Goal: Task Accomplishment & Management: Manage account settings

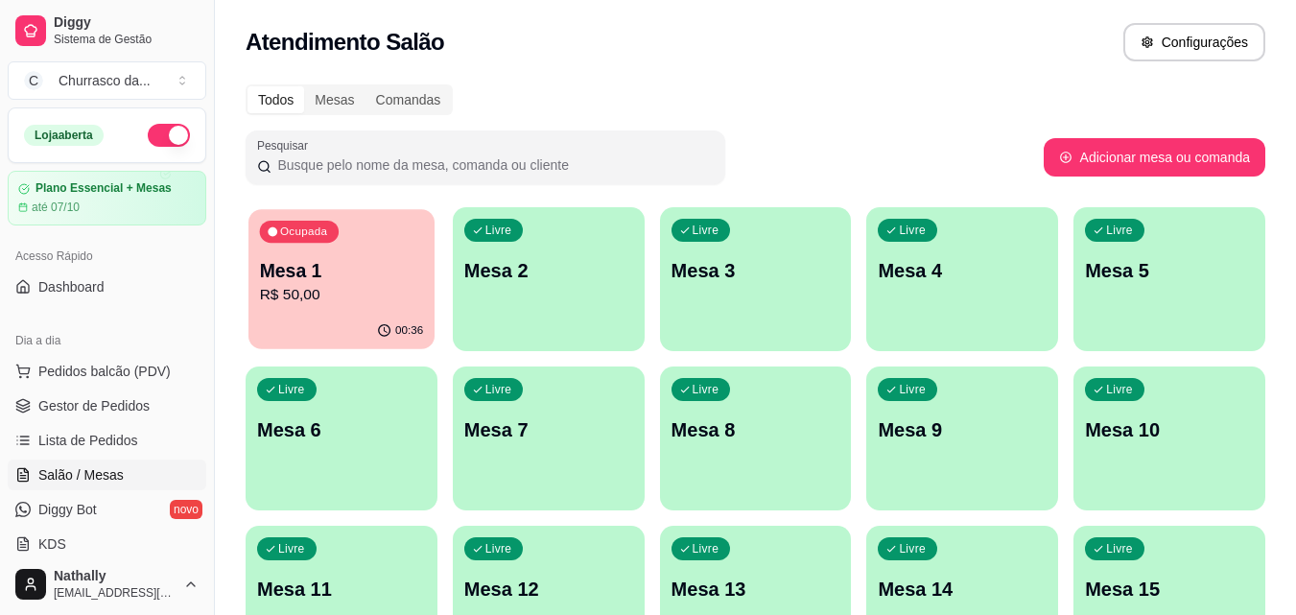
click at [342, 272] on p "Mesa 1" at bounding box center [342, 271] width 164 height 26
click at [129, 404] on span "Gestor de Pedidos" at bounding box center [93, 405] width 111 height 19
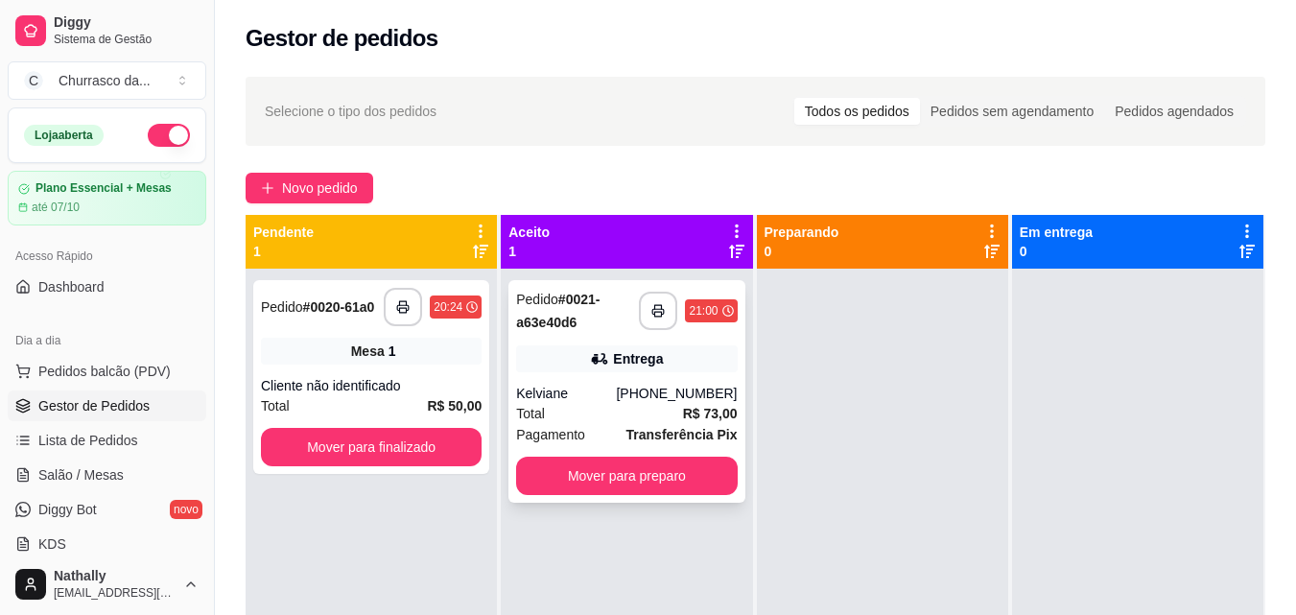
click at [595, 388] on div "Kelviane" at bounding box center [566, 393] width 100 height 19
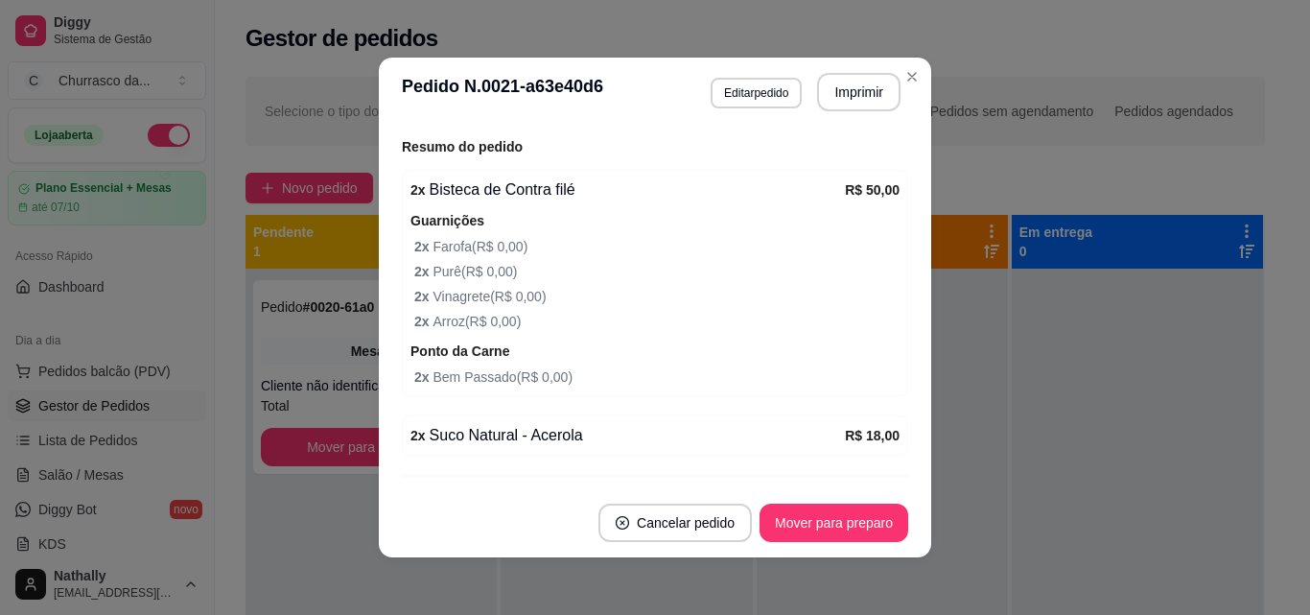
scroll to position [614, 0]
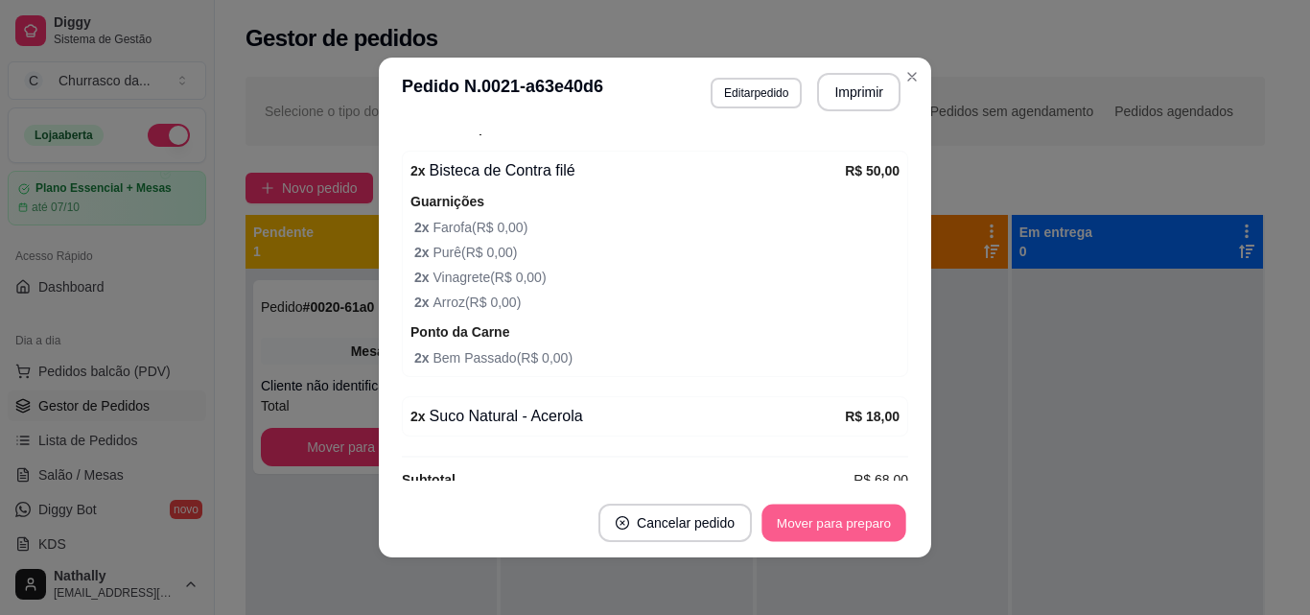
click at [834, 519] on button "Mover para preparo" at bounding box center [834, 523] width 144 height 37
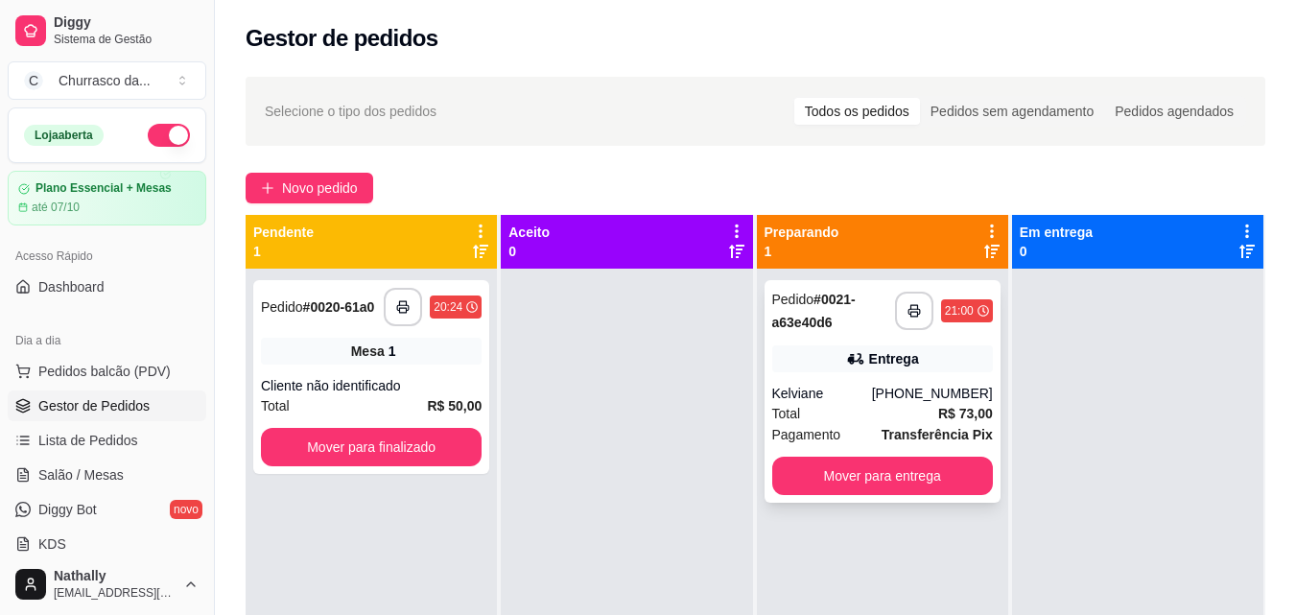
click at [920, 405] on div "Total R$ 73,00" at bounding box center [882, 413] width 221 height 21
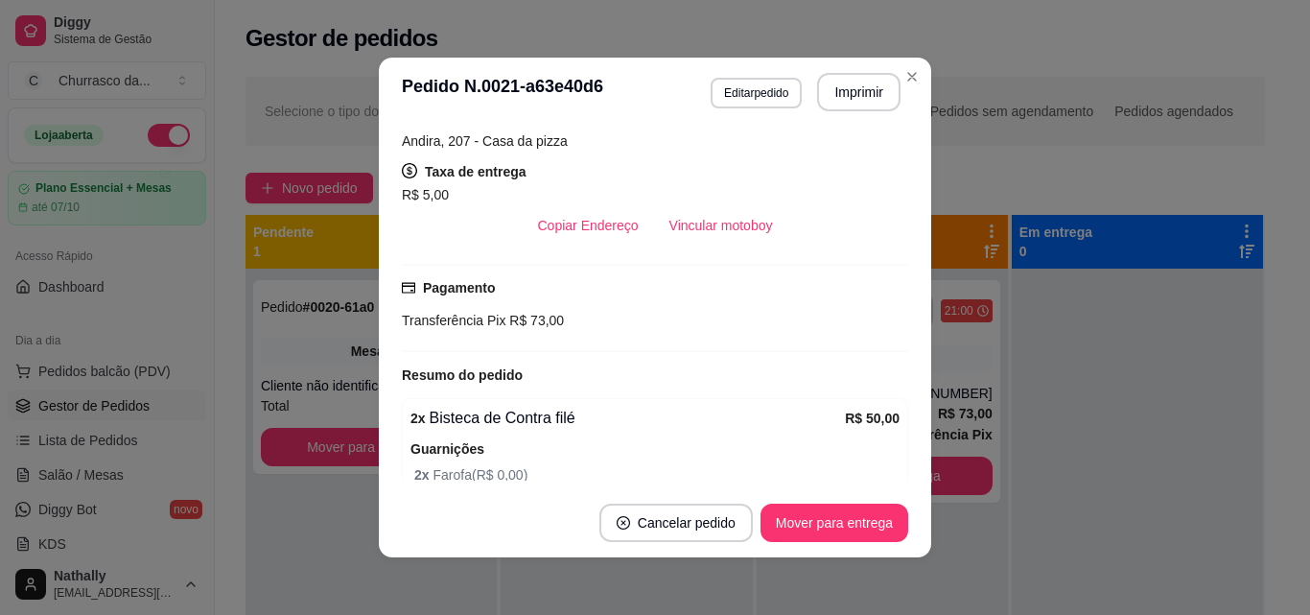
scroll to position [384, 0]
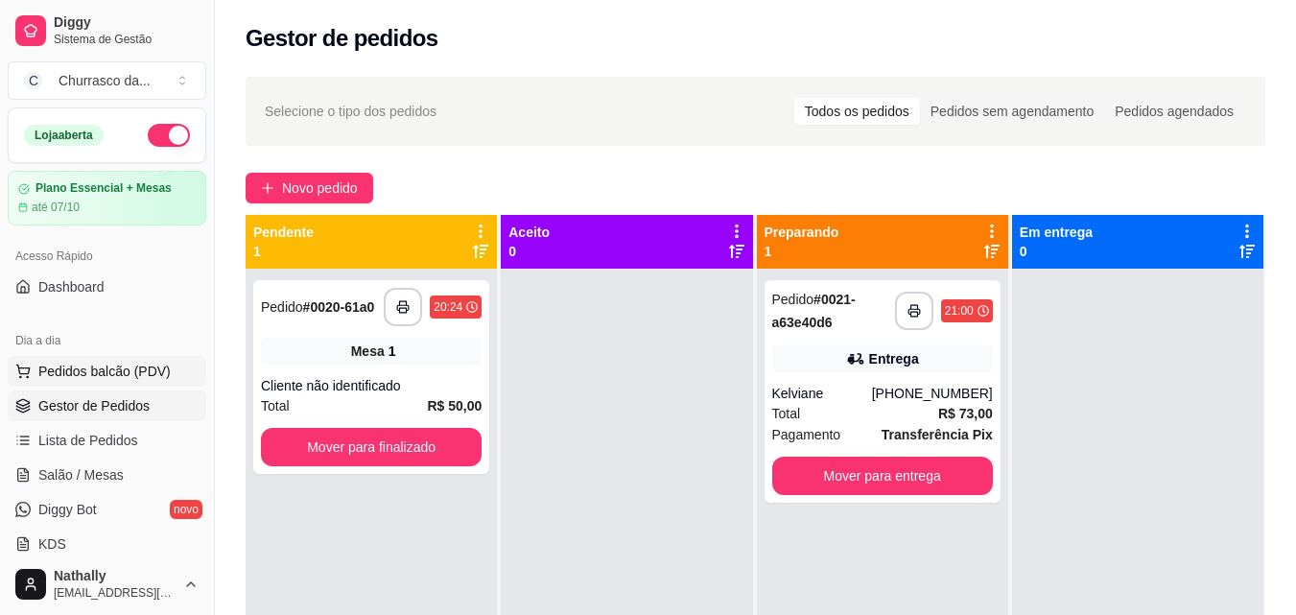
click at [83, 362] on span "Pedidos balcão (PDV)" at bounding box center [104, 371] width 132 height 19
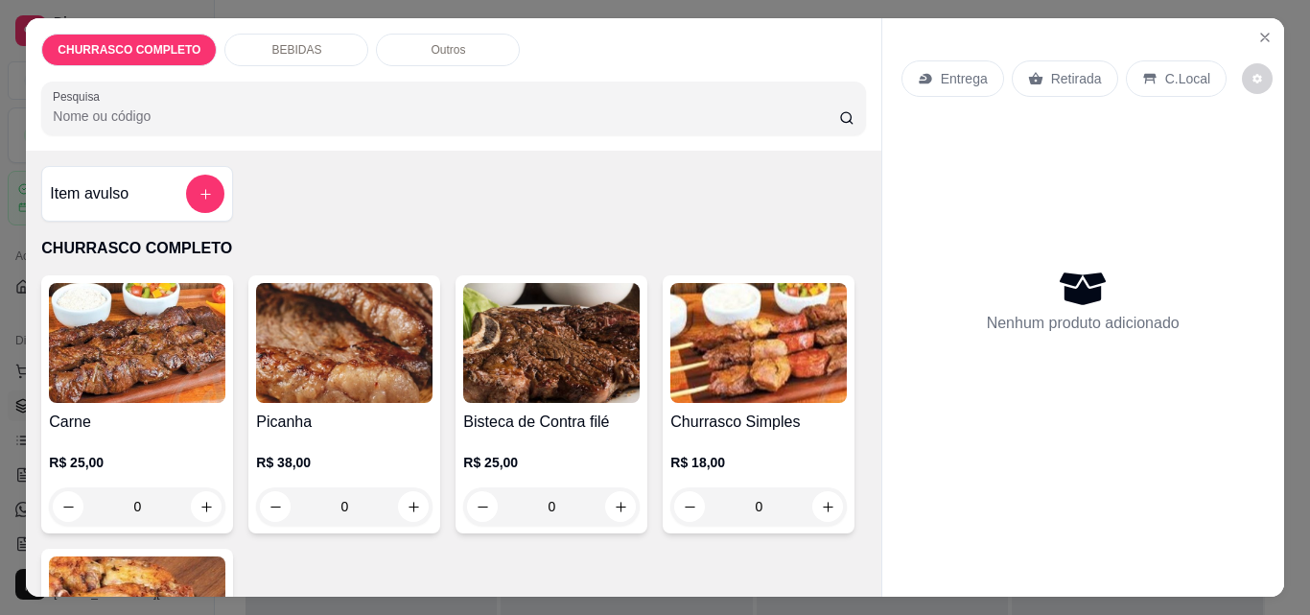
click at [611, 499] on div "0" at bounding box center [551, 506] width 177 height 38
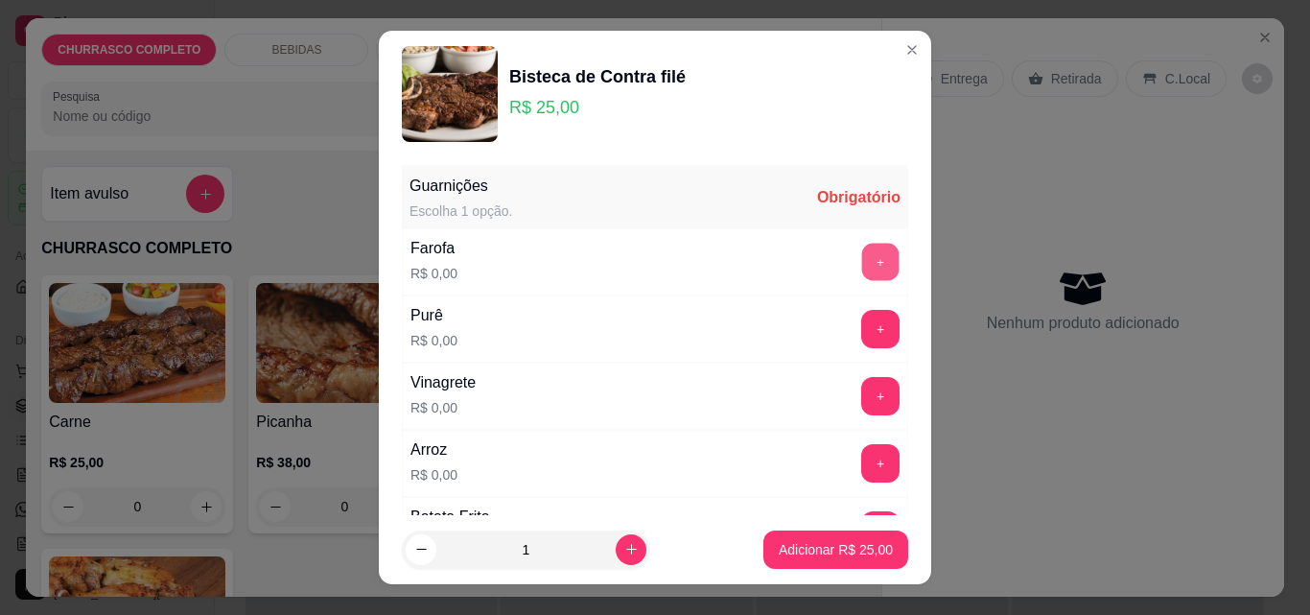
click at [862, 256] on button "+" at bounding box center [880, 262] width 37 height 37
click at [862, 326] on button "+" at bounding box center [880, 329] width 37 height 37
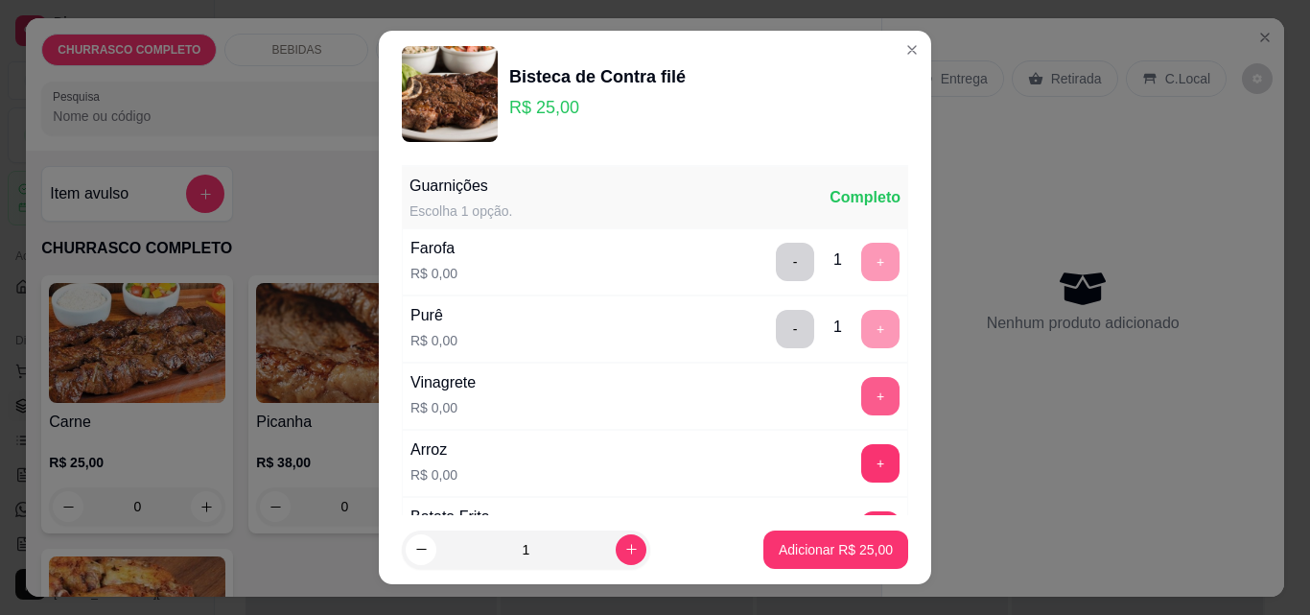
click at [861, 386] on button "+" at bounding box center [880, 396] width 38 height 38
click at [861, 446] on button "+" at bounding box center [880, 463] width 38 height 38
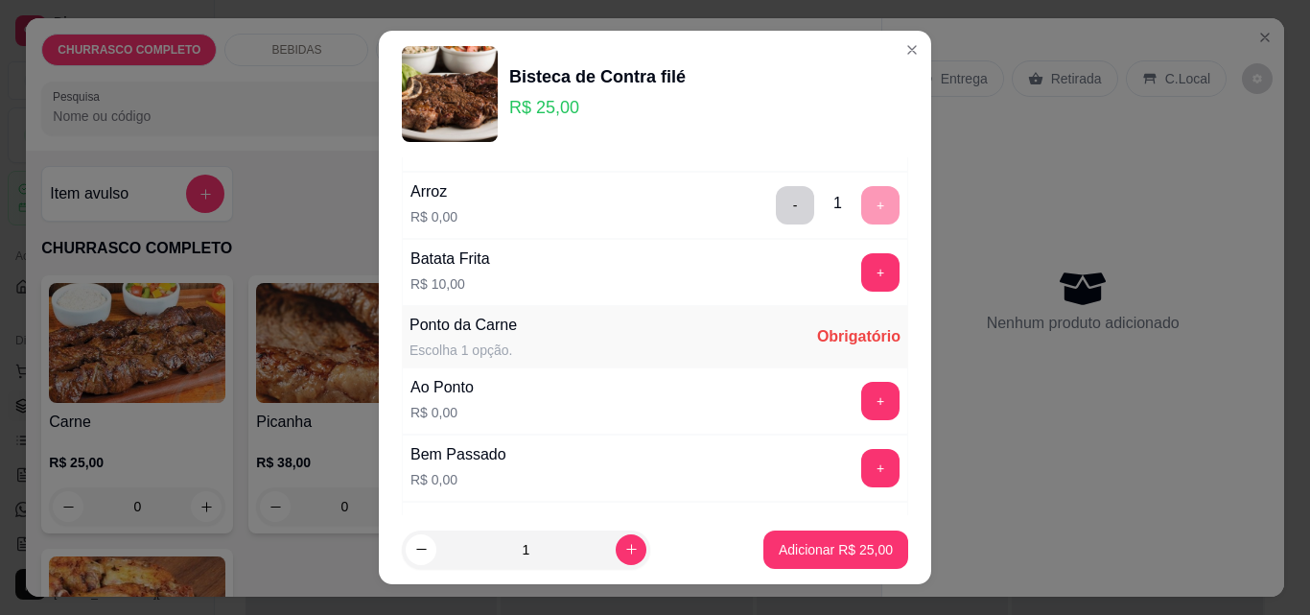
scroll to position [269, 0]
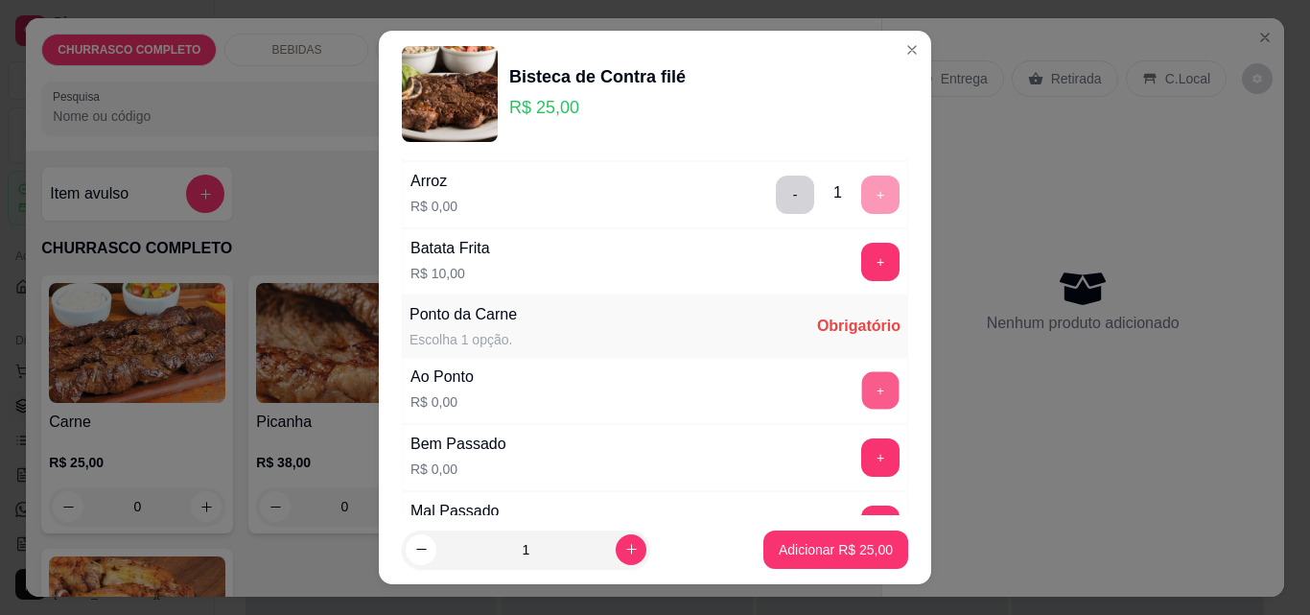
click at [862, 388] on button "+" at bounding box center [880, 390] width 37 height 37
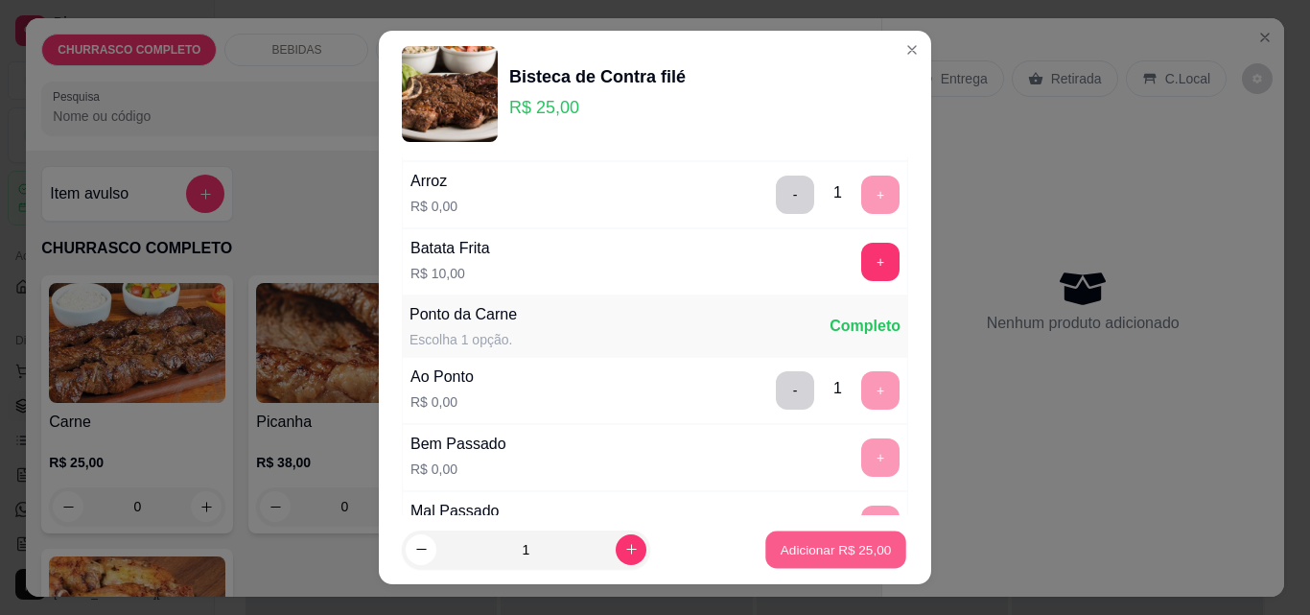
click at [836, 539] on button "Adicionar R$ 25,00" at bounding box center [835, 549] width 141 height 37
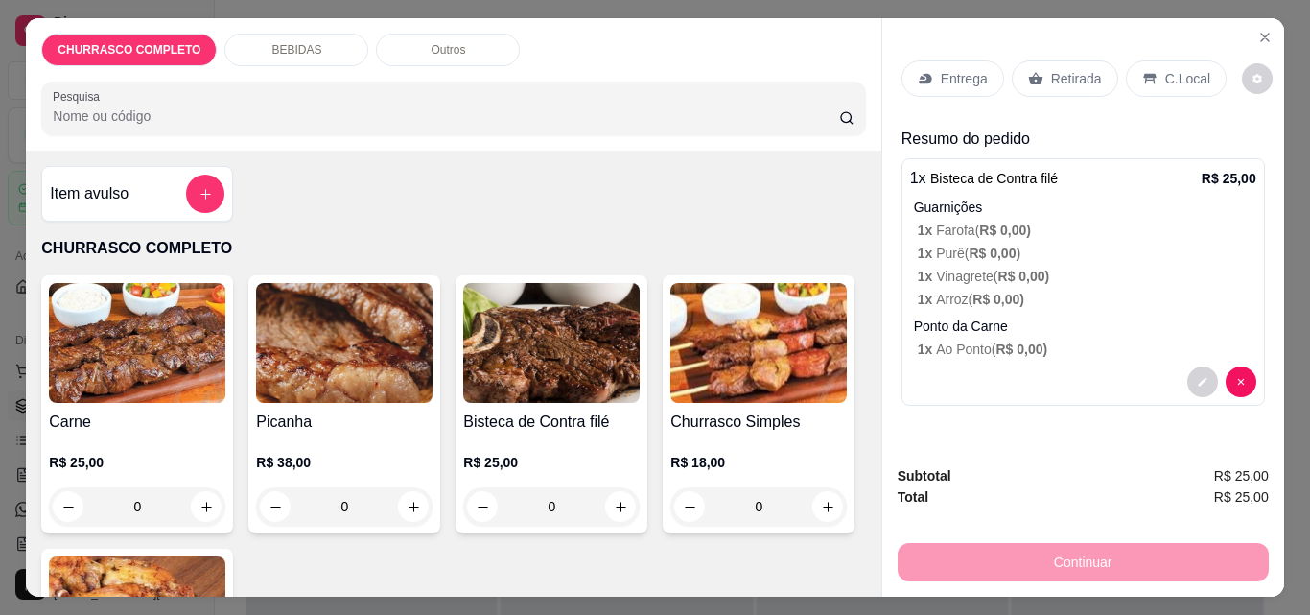
click at [1142, 75] on icon at bounding box center [1149, 78] width 15 height 15
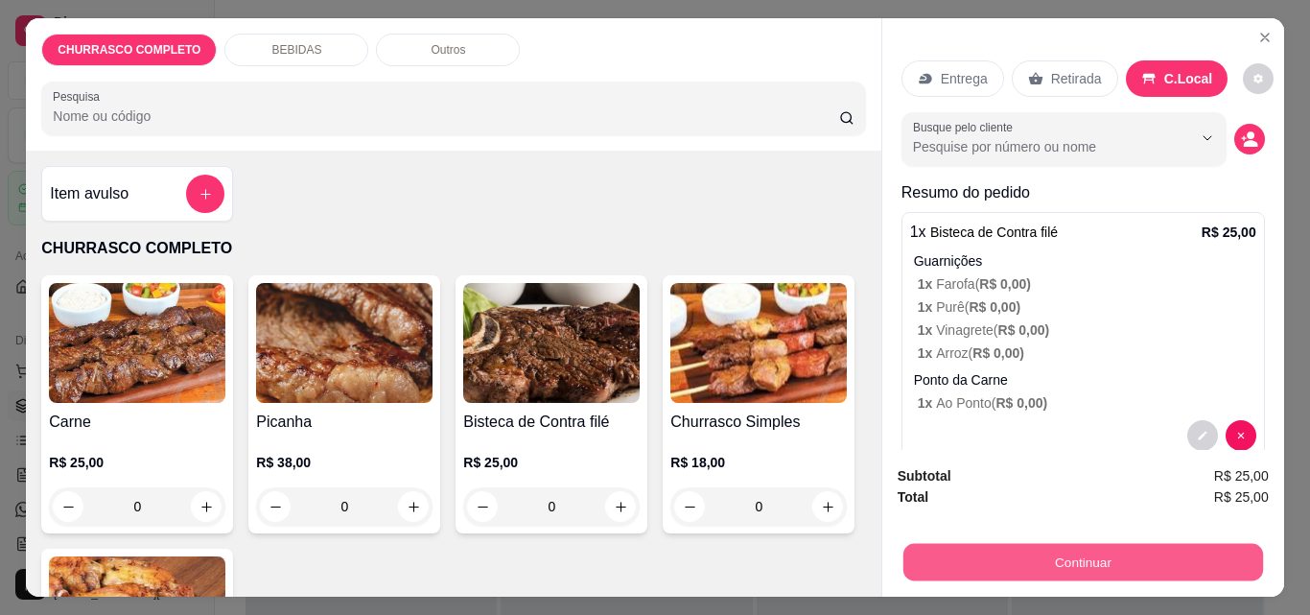
click at [1055, 544] on button "Continuar" at bounding box center [1083, 561] width 360 height 37
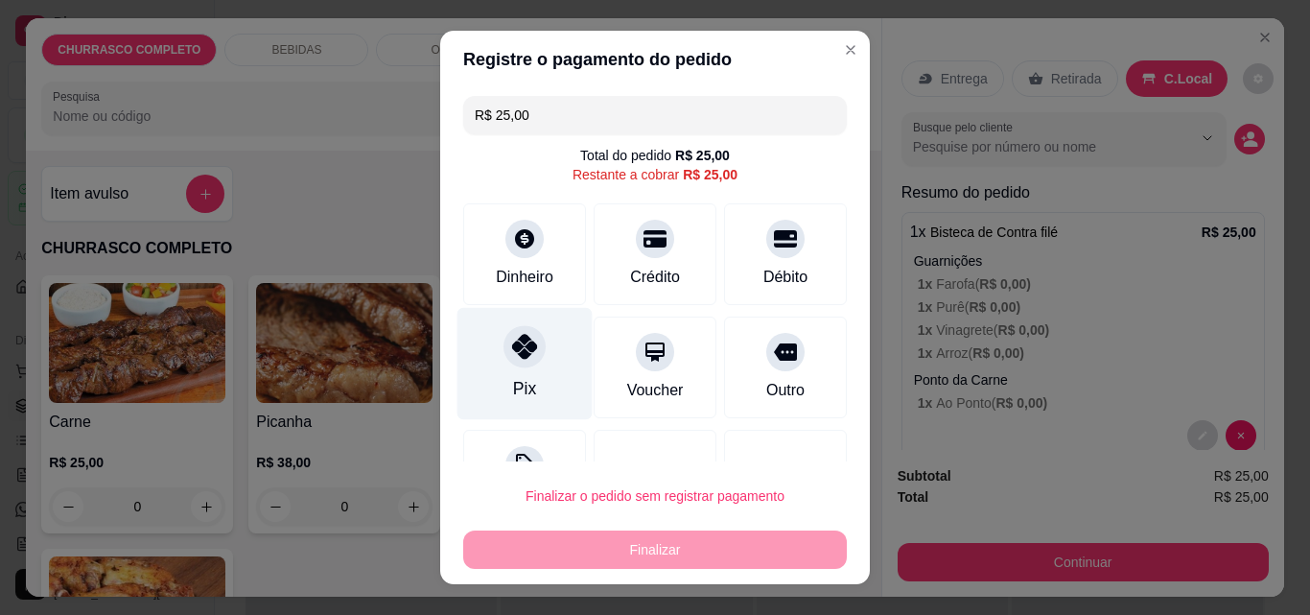
click at [533, 375] on div "Pix" at bounding box center [525, 364] width 135 height 112
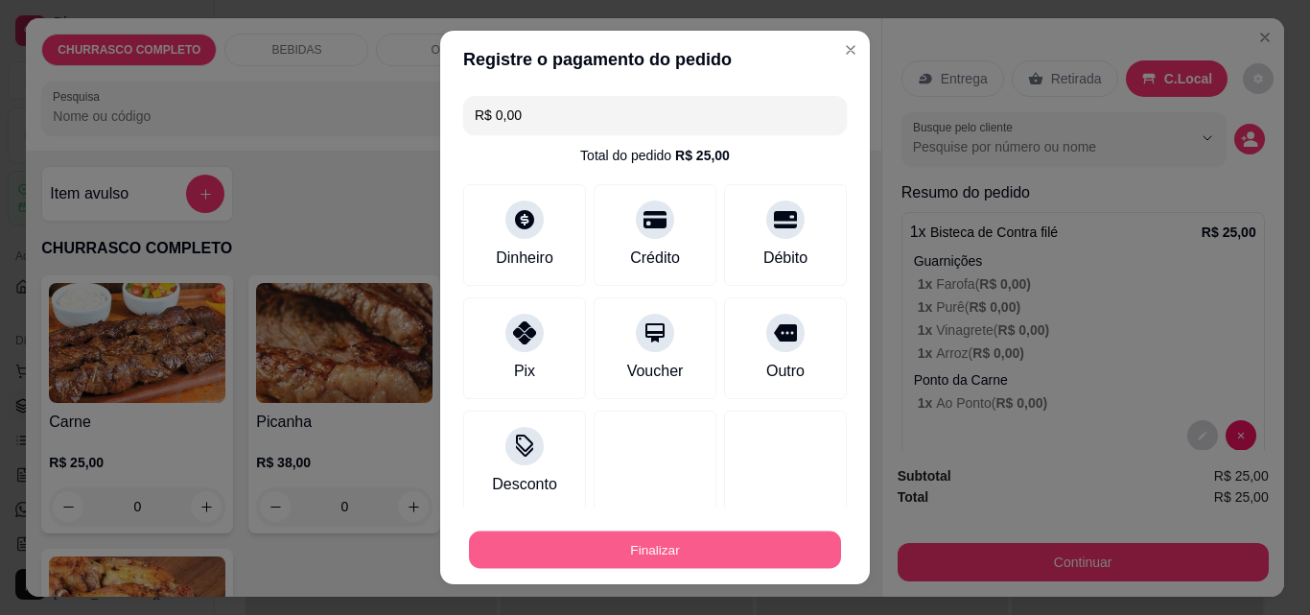
click at [631, 551] on button "Finalizar" at bounding box center [655, 549] width 372 height 37
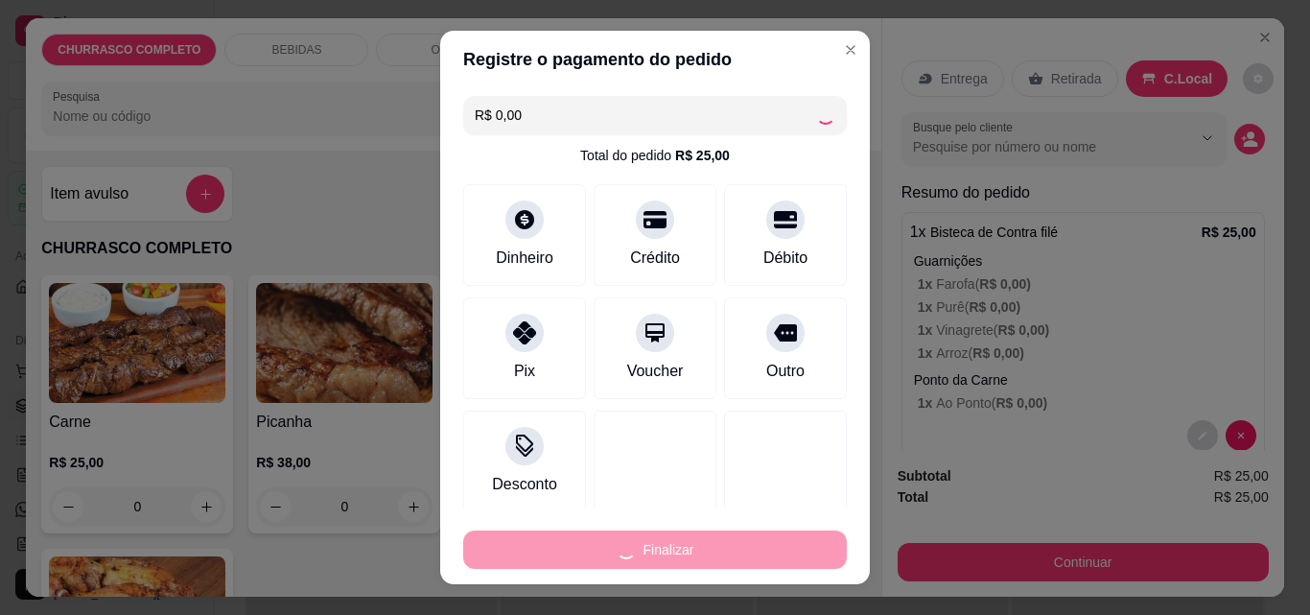
type input "-R$ 25,00"
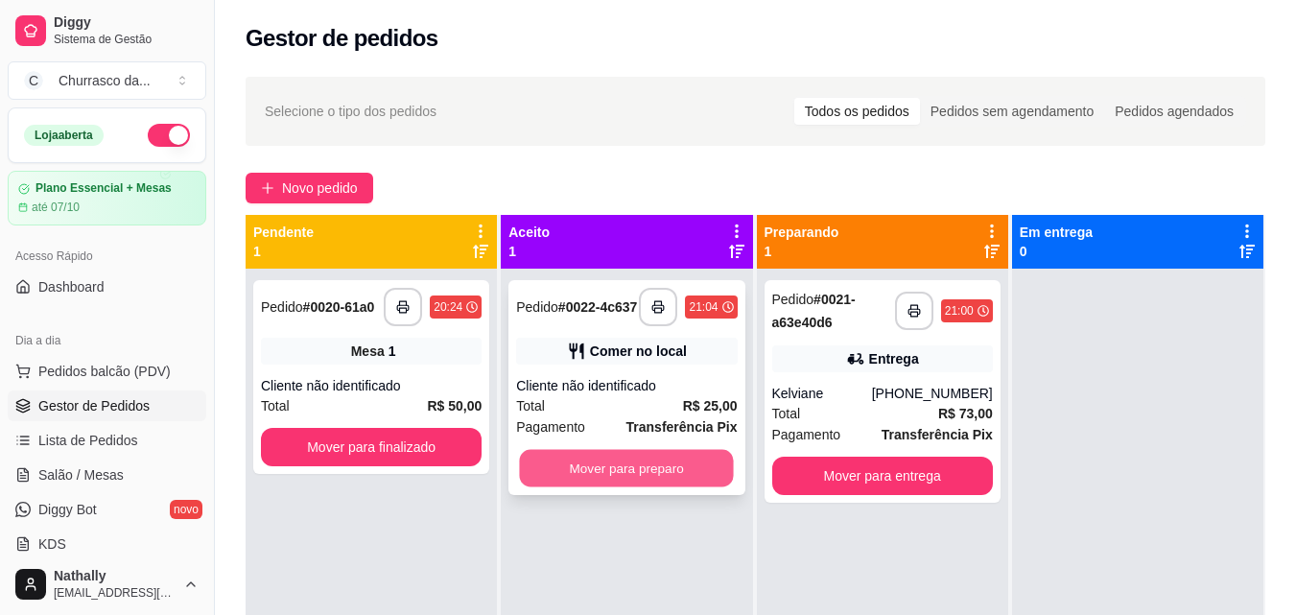
click at [618, 487] on button "Mover para preparo" at bounding box center [627, 468] width 214 height 37
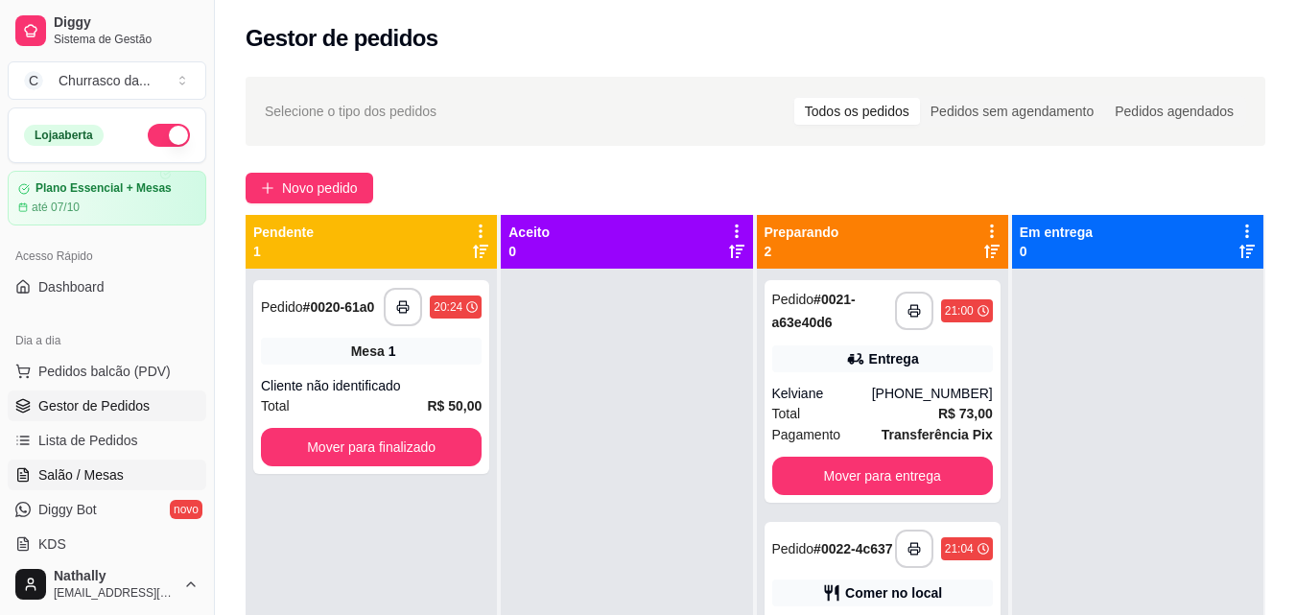
click at [122, 466] on link "Salão / Mesas" at bounding box center [107, 474] width 199 height 31
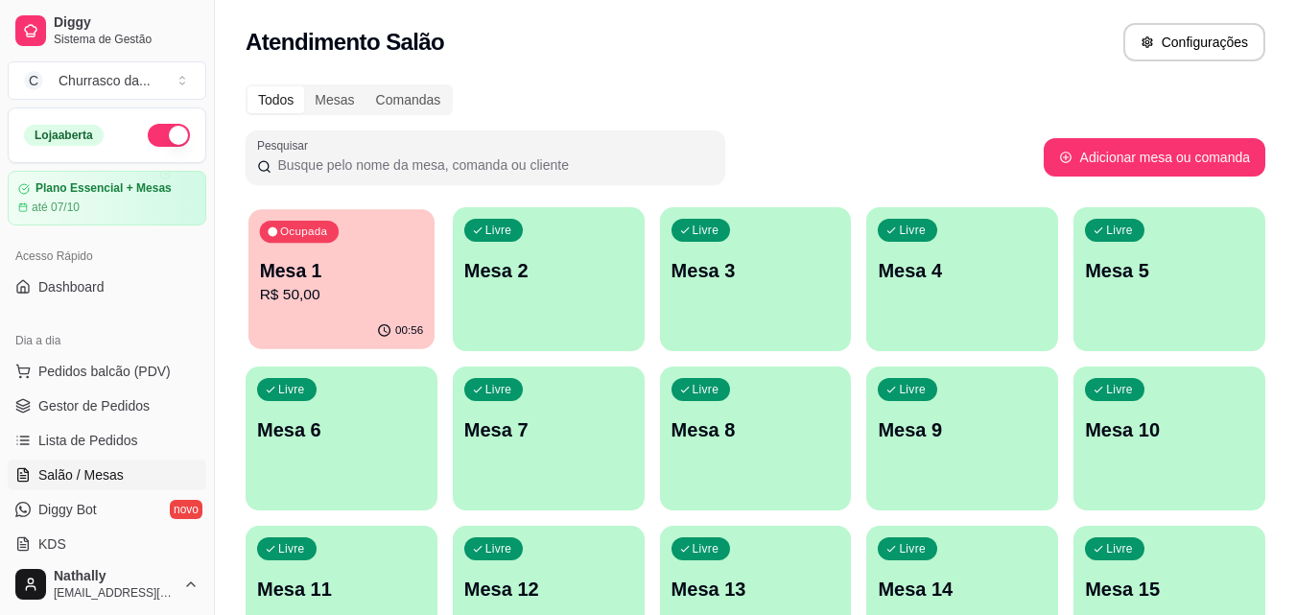
click at [330, 273] on p "Mesa 1" at bounding box center [342, 271] width 164 height 26
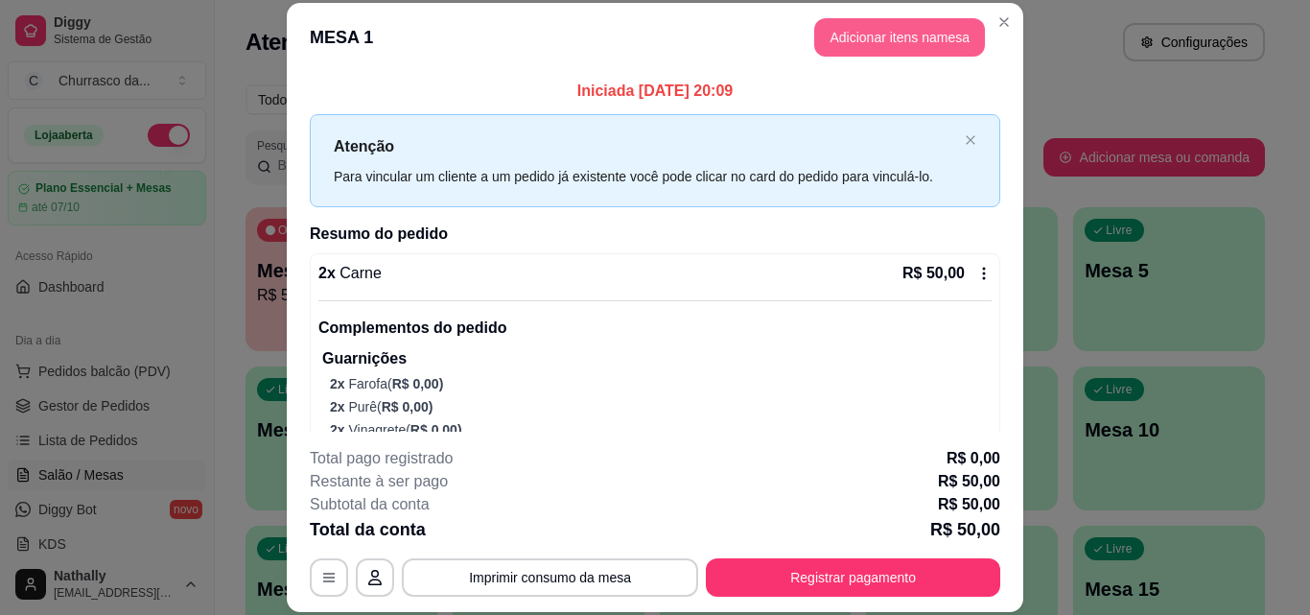
click at [859, 30] on button "Adicionar itens na mesa" at bounding box center [899, 37] width 171 height 38
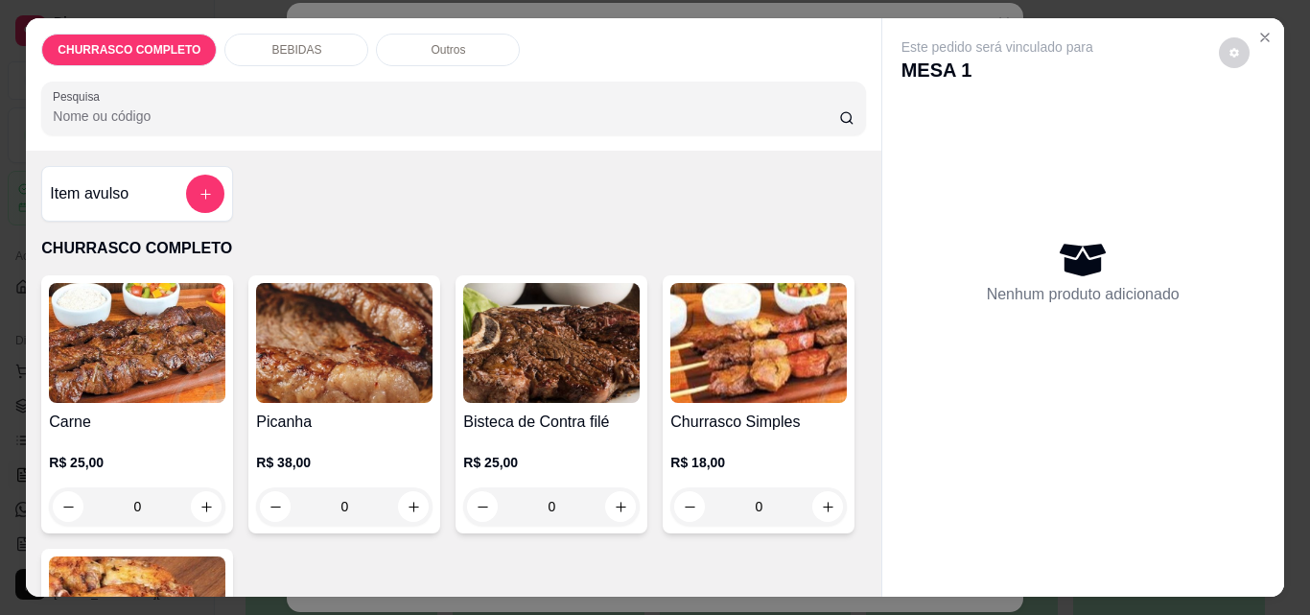
click at [194, 498] on div "0" at bounding box center [137, 506] width 177 height 38
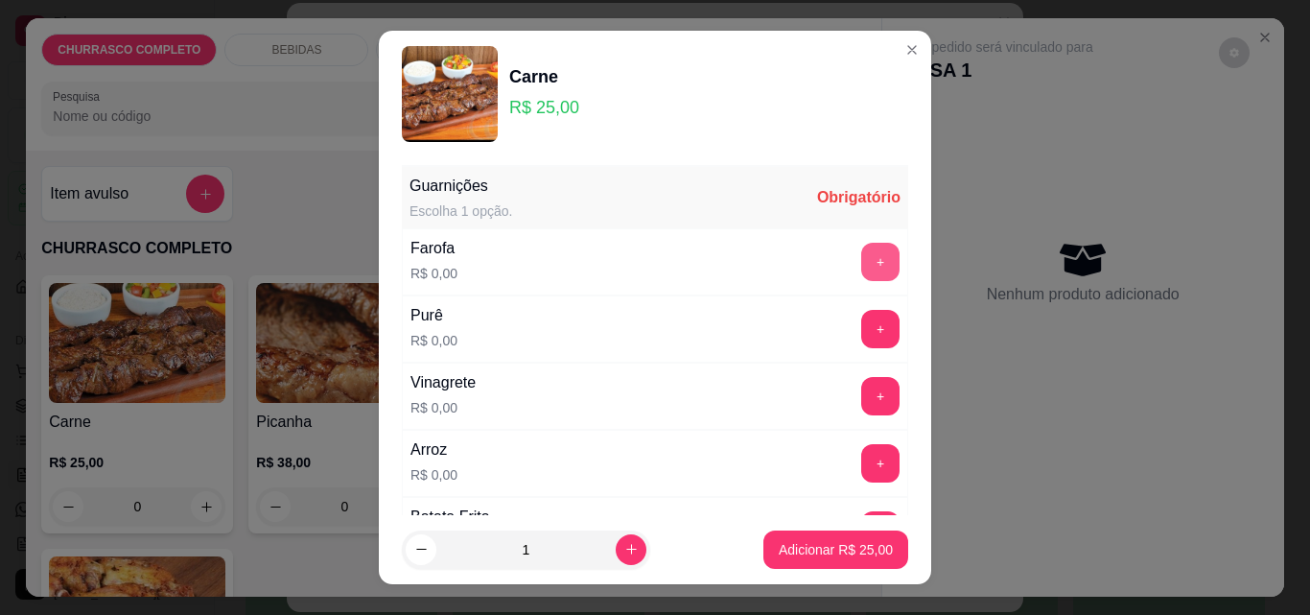
click at [861, 253] on button "+" at bounding box center [880, 262] width 38 height 38
click at [862, 334] on button "+" at bounding box center [880, 329] width 37 height 37
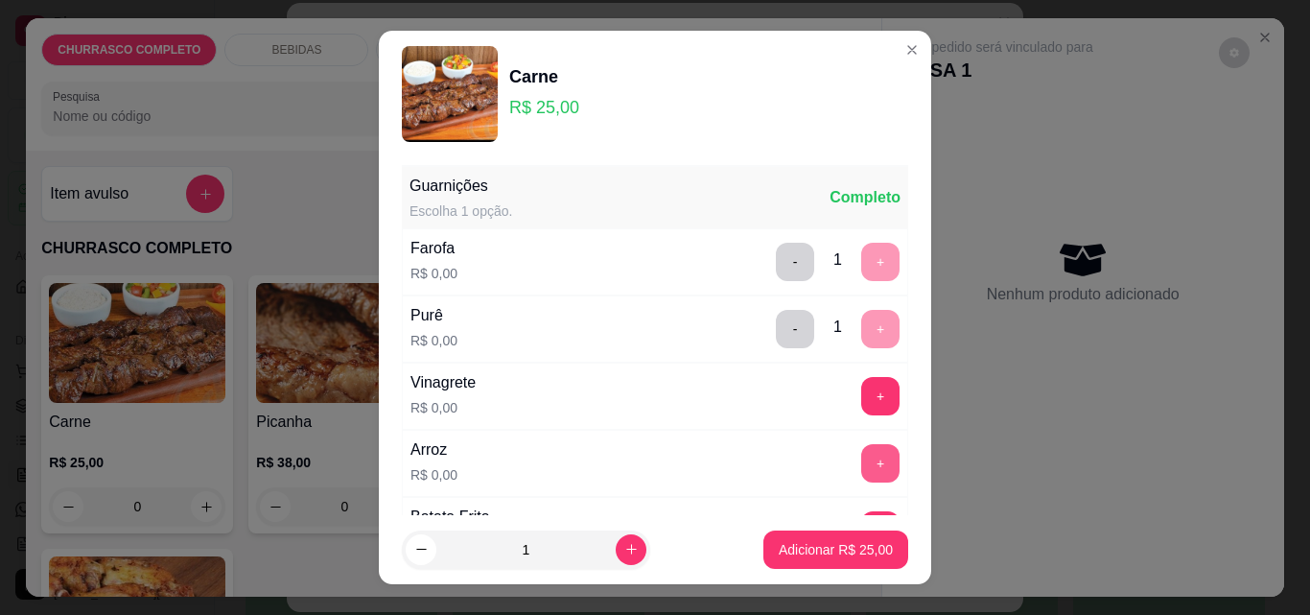
click at [839, 451] on div "Guarnições Escolha 1 opção. Completo Farofa R$ 0,00 - 1 + Purê R$ 0,00 - 1 + Vi…" at bounding box center [655, 365] width 506 height 397
click at [862, 451] on button "+" at bounding box center [880, 463] width 37 height 37
click at [862, 411] on button "+" at bounding box center [880, 396] width 37 height 37
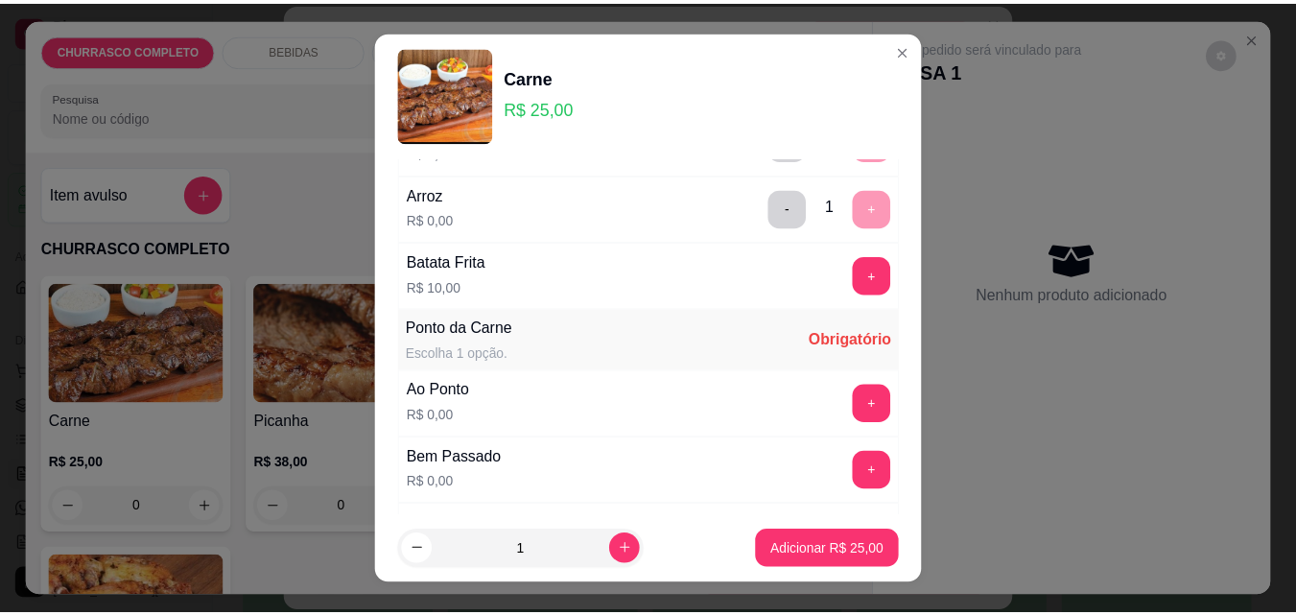
scroll to position [269, 0]
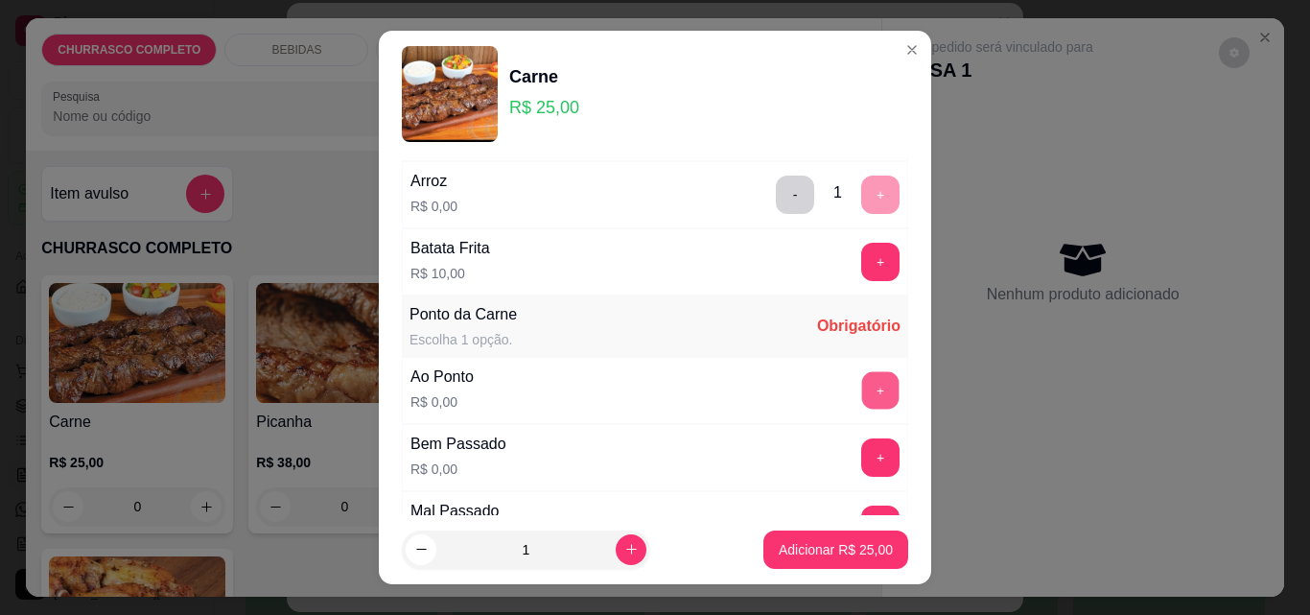
click at [862, 393] on button "+" at bounding box center [880, 390] width 37 height 37
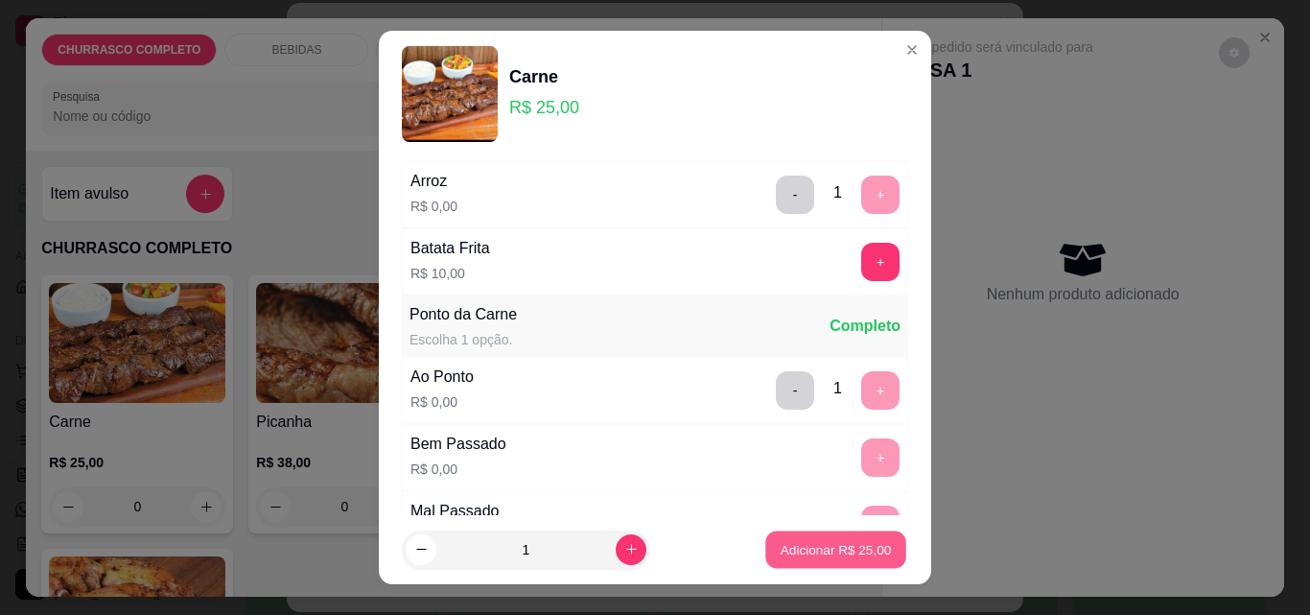
click at [787, 549] on p "Adicionar R$ 25,00" at bounding box center [836, 549] width 111 height 18
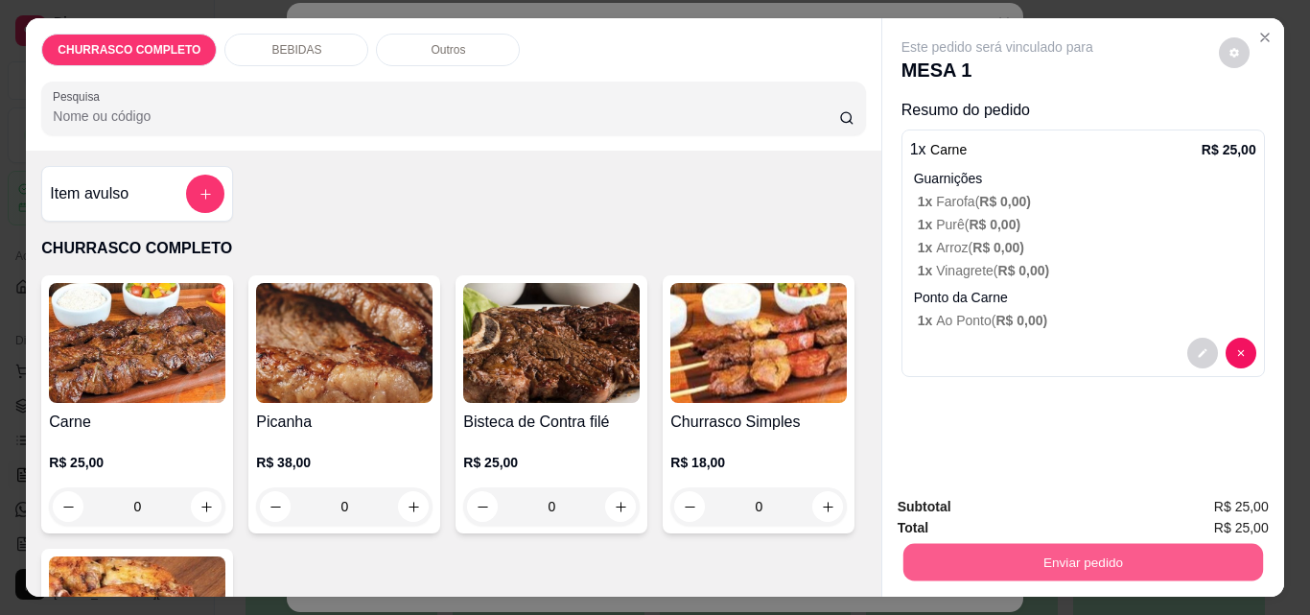
click at [910, 550] on button "Enviar pedido" at bounding box center [1083, 561] width 360 height 37
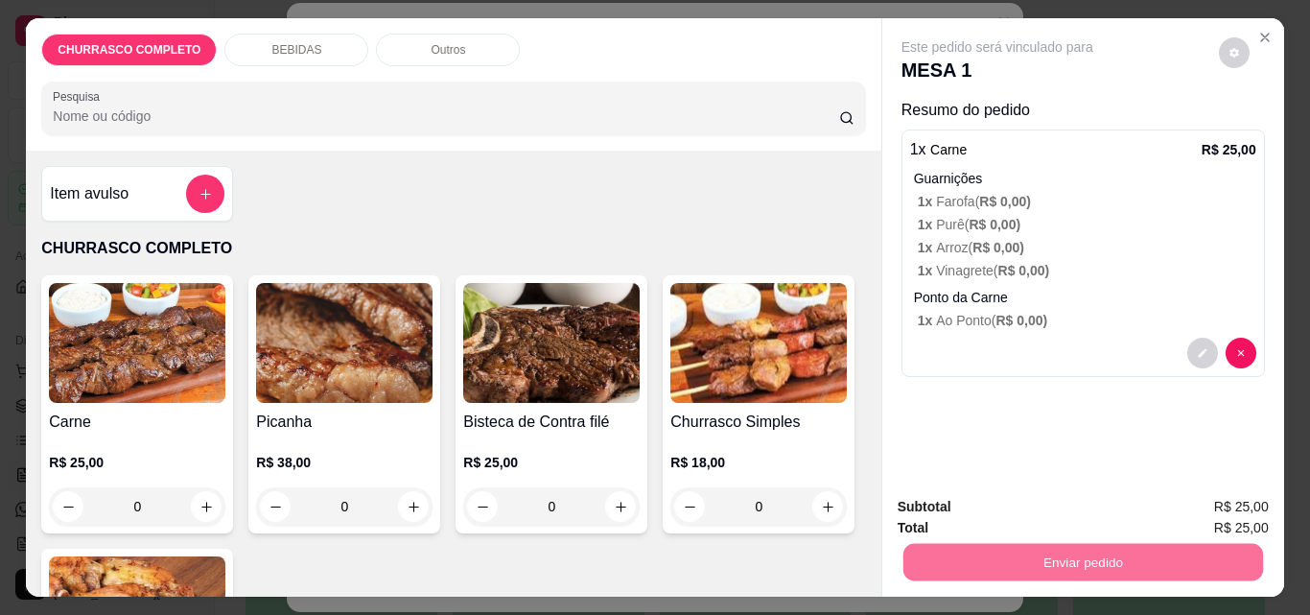
click at [927, 504] on button "Não registrar e enviar pedido" at bounding box center [1020, 506] width 194 height 35
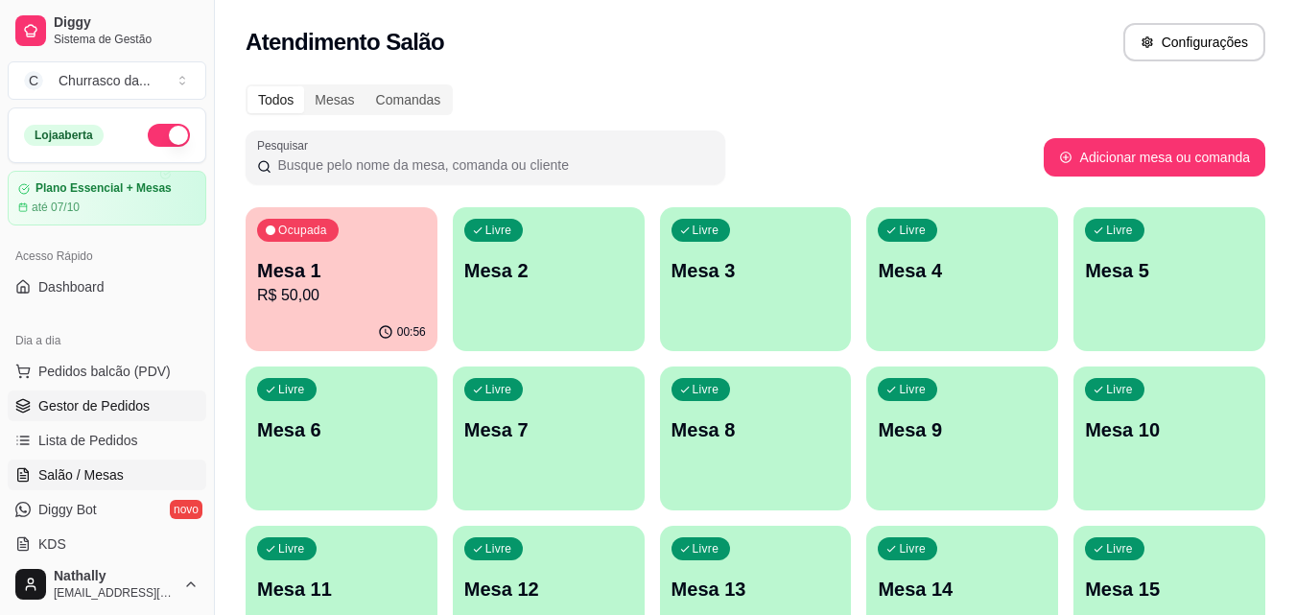
click at [157, 398] on link "Gestor de Pedidos" at bounding box center [107, 405] width 199 height 31
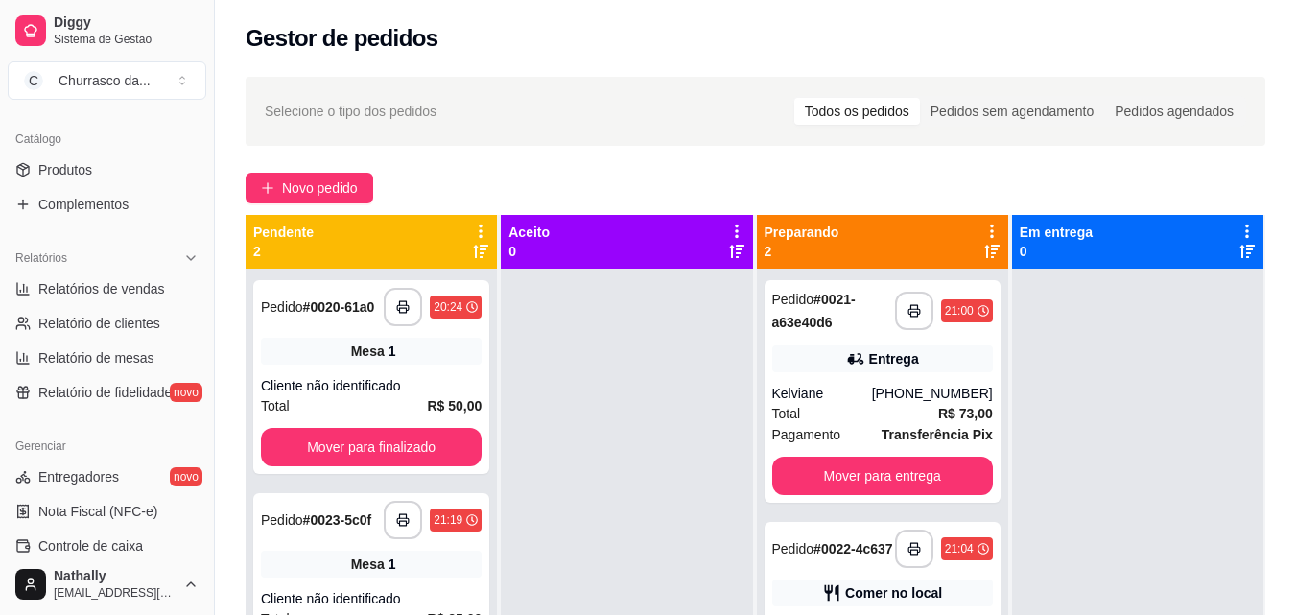
scroll to position [460, 0]
click at [209, 544] on button "Toggle Sidebar" at bounding box center [213, 307] width 15 height 615
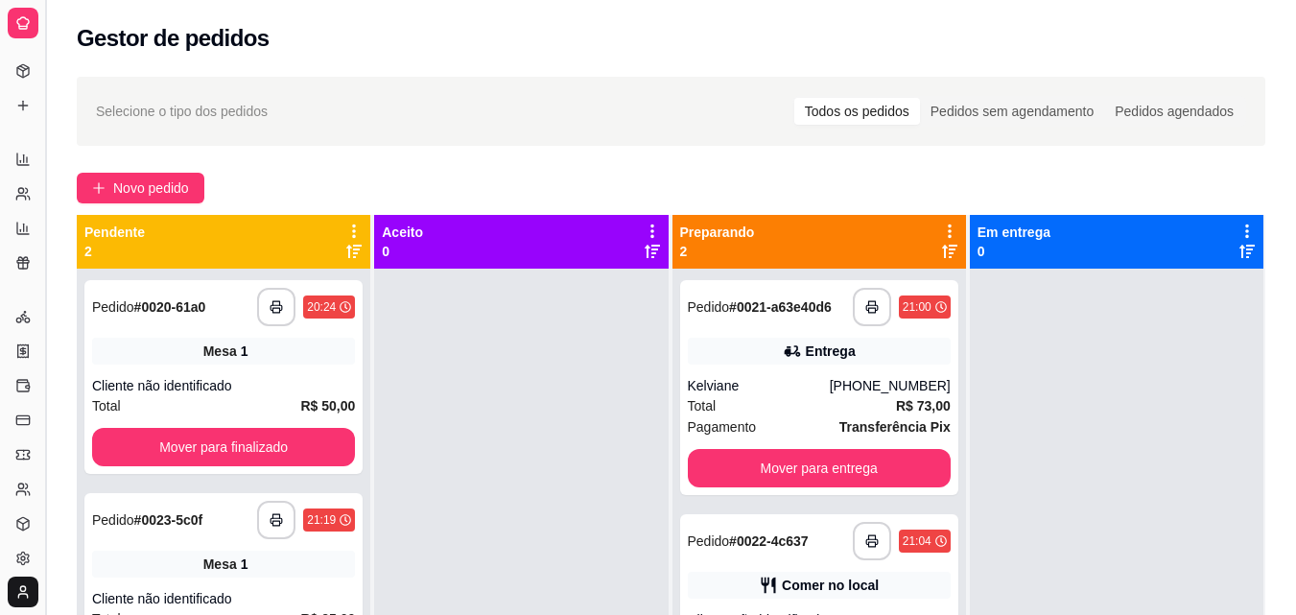
scroll to position [273, 0]
click at [12, 560] on link "Configurações" at bounding box center [23, 563] width 31 height 31
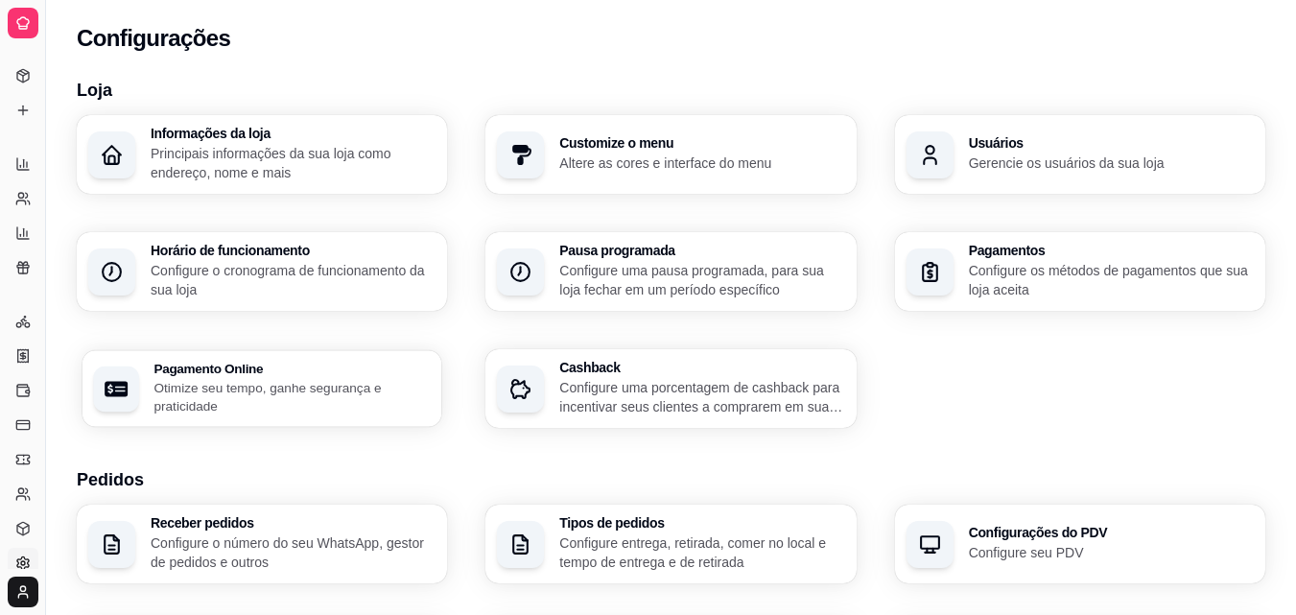
click at [262, 399] on p "Otimize seu tempo, ganhe segurança e praticidade" at bounding box center [291, 396] width 276 height 37
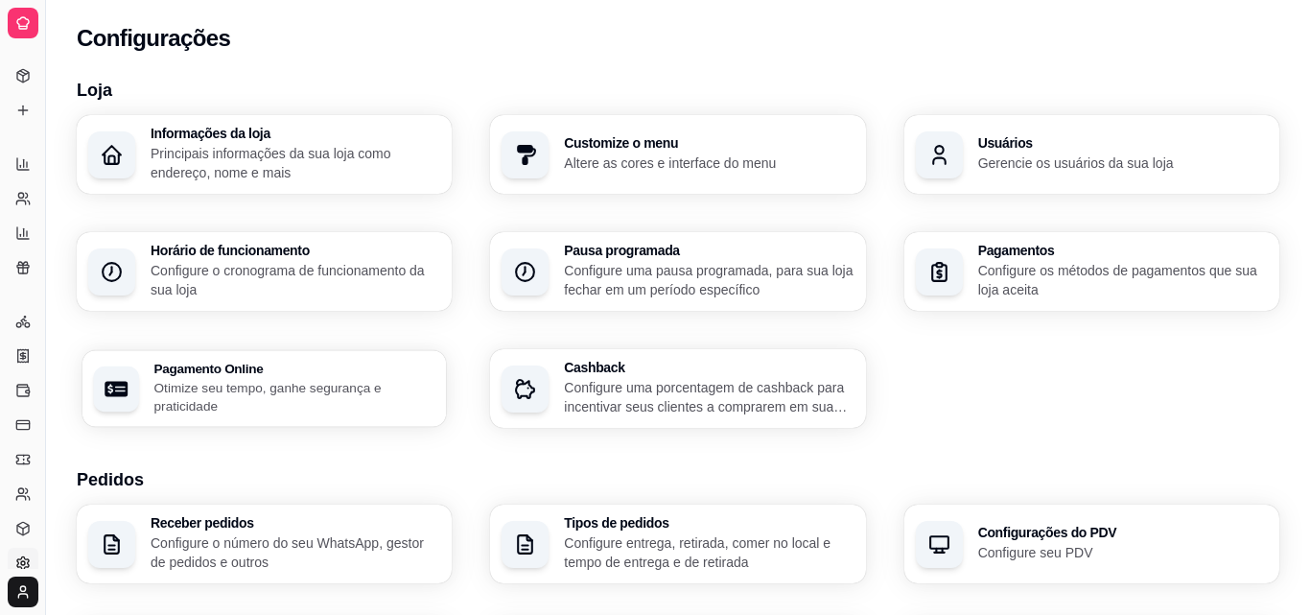
select select "4.98"
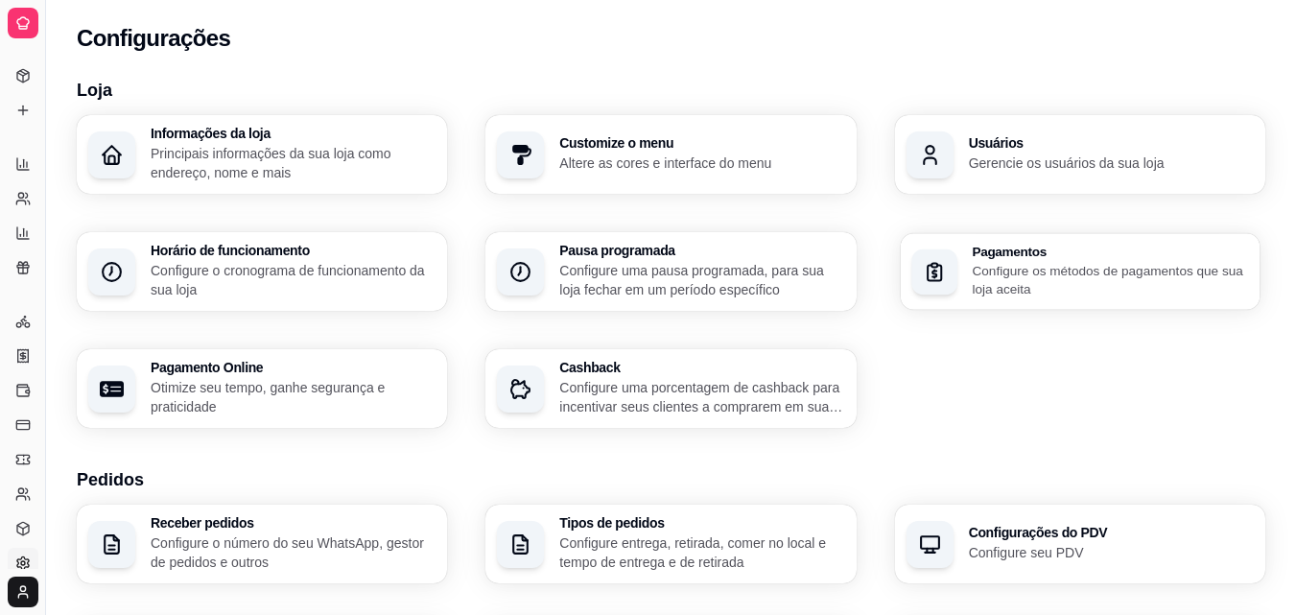
click at [1056, 292] on p "Configure os métodos de pagamentos que sua loja aceita" at bounding box center [1110, 279] width 276 height 37
click at [40, 58] on button "Toggle Sidebar" at bounding box center [44, 307] width 15 height 615
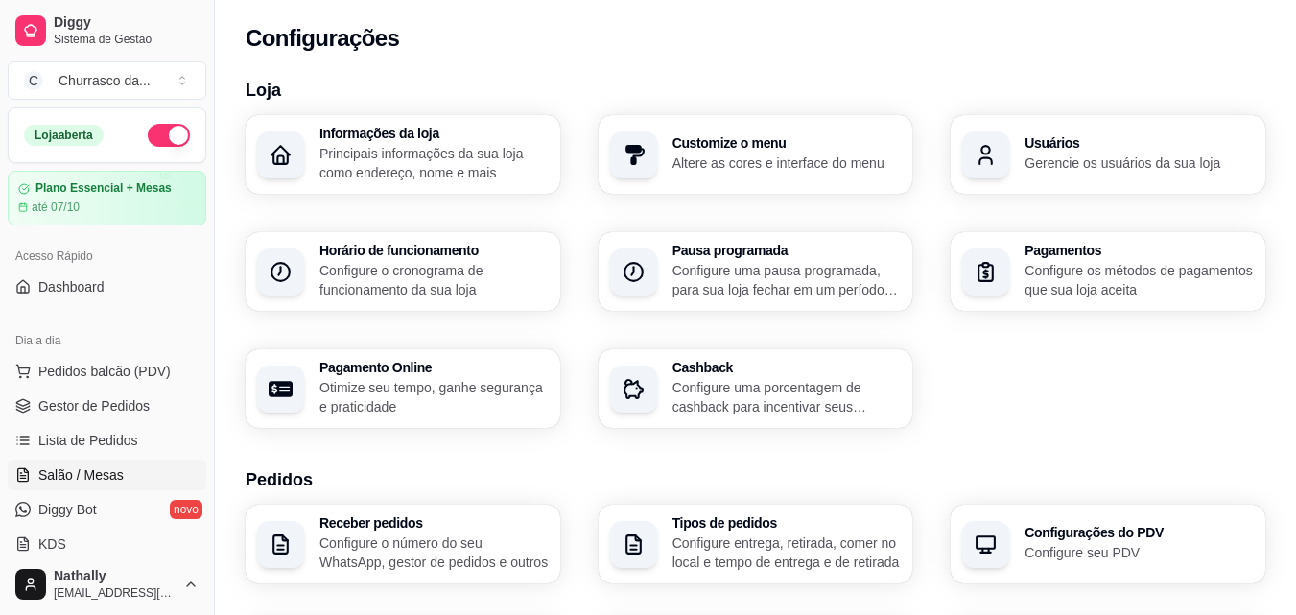
click at [129, 463] on link "Salão / Mesas" at bounding box center [107, 474] width 199 height 31
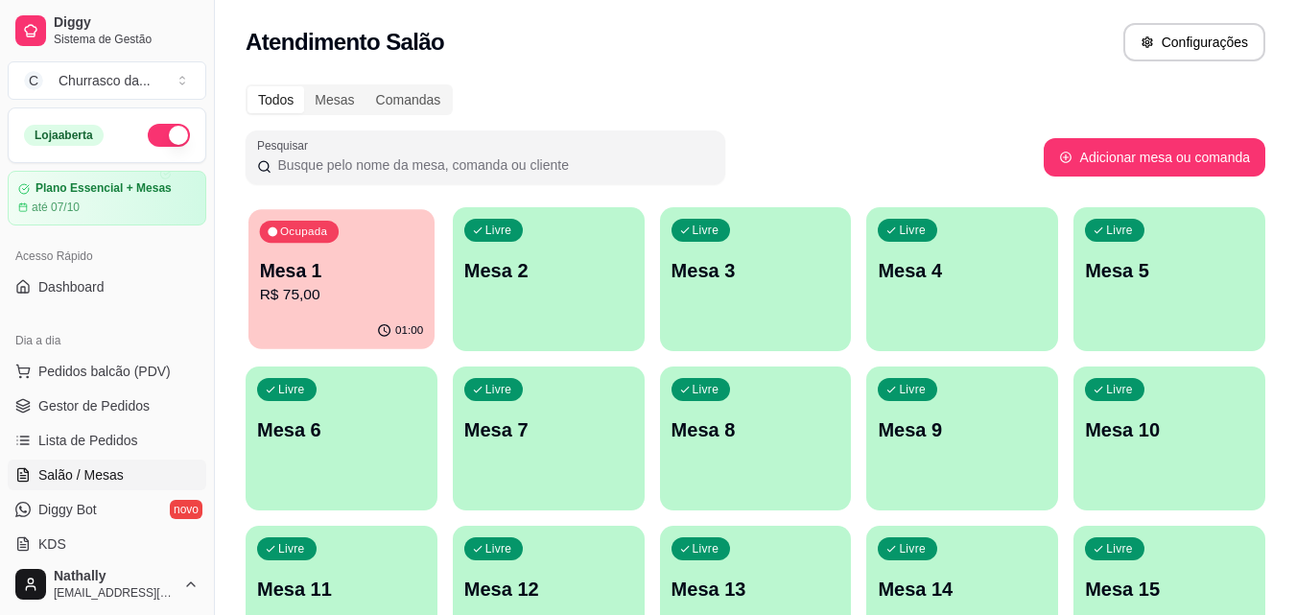
click at [368, 286] on p "R$ 75,00" at bounding box center [342, 295] width 164 height 22
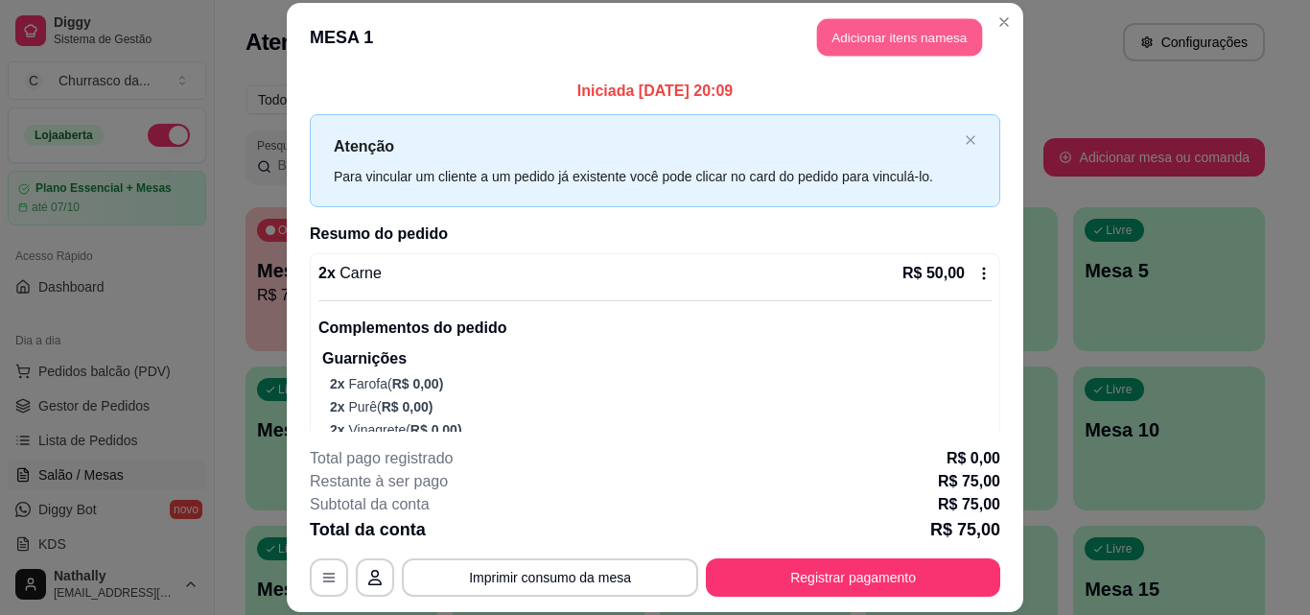
click at [831, 38] on button "Adicionar itens na mesa" at bounding box center [899, 37] width 165 height 37
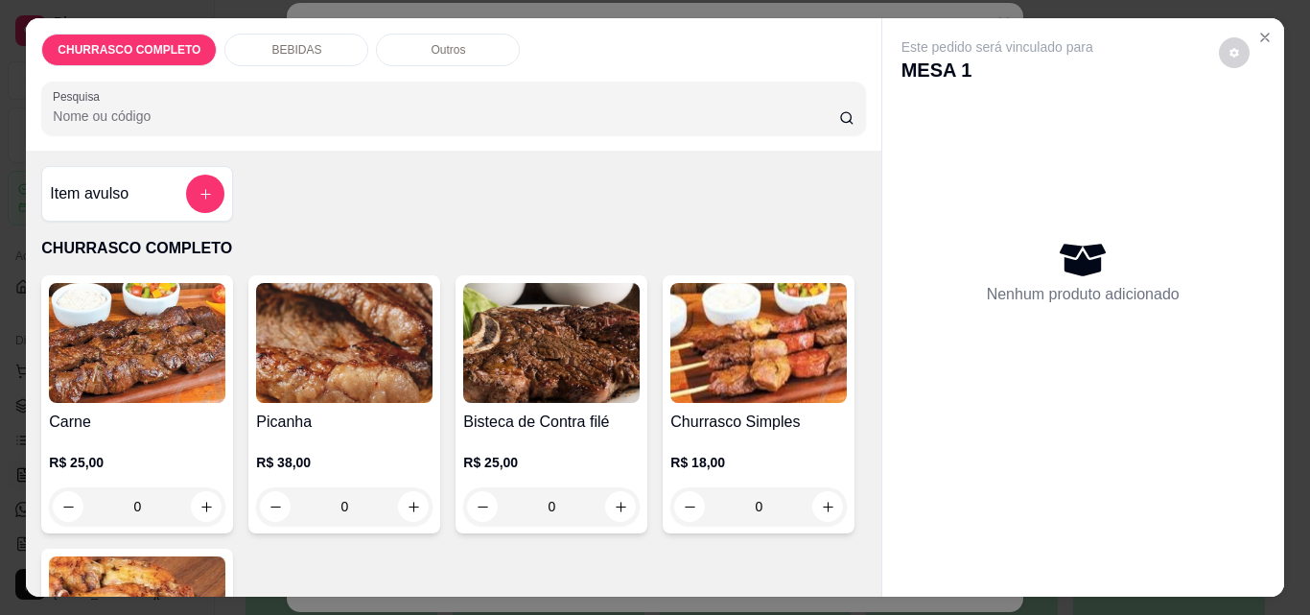
click at [192, 493] on div "0" at bounding box center [137, 506] width 177 height 38
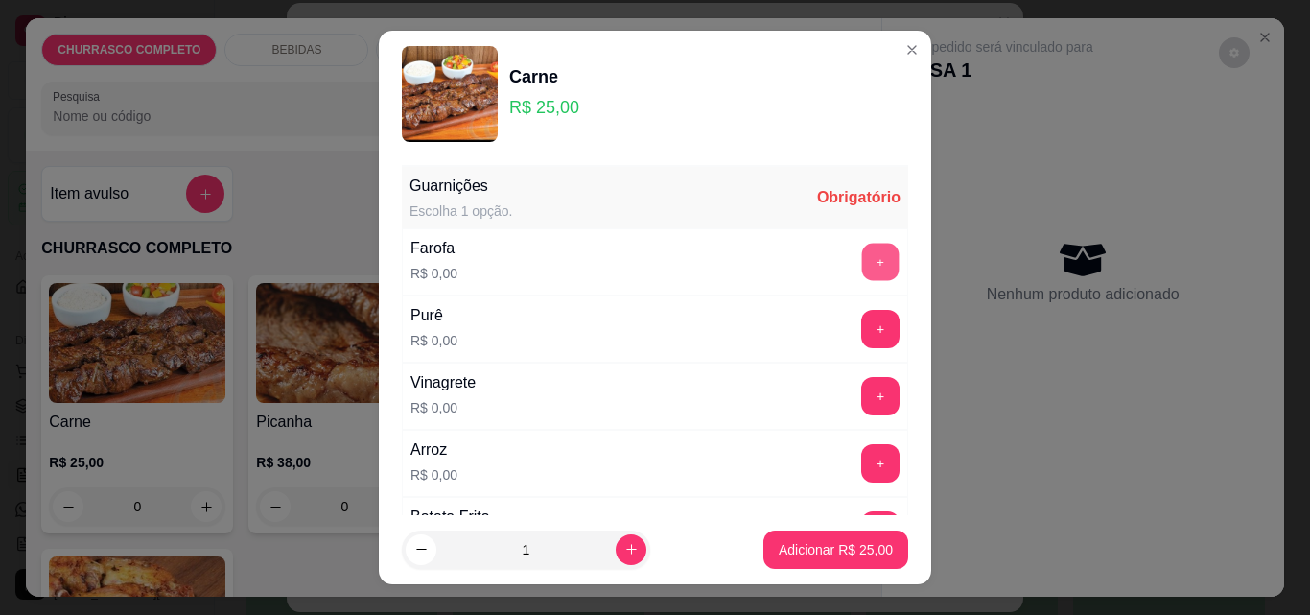
click at [862, 261] on button "+" at bounding box center [880, 262] width 37 height 37
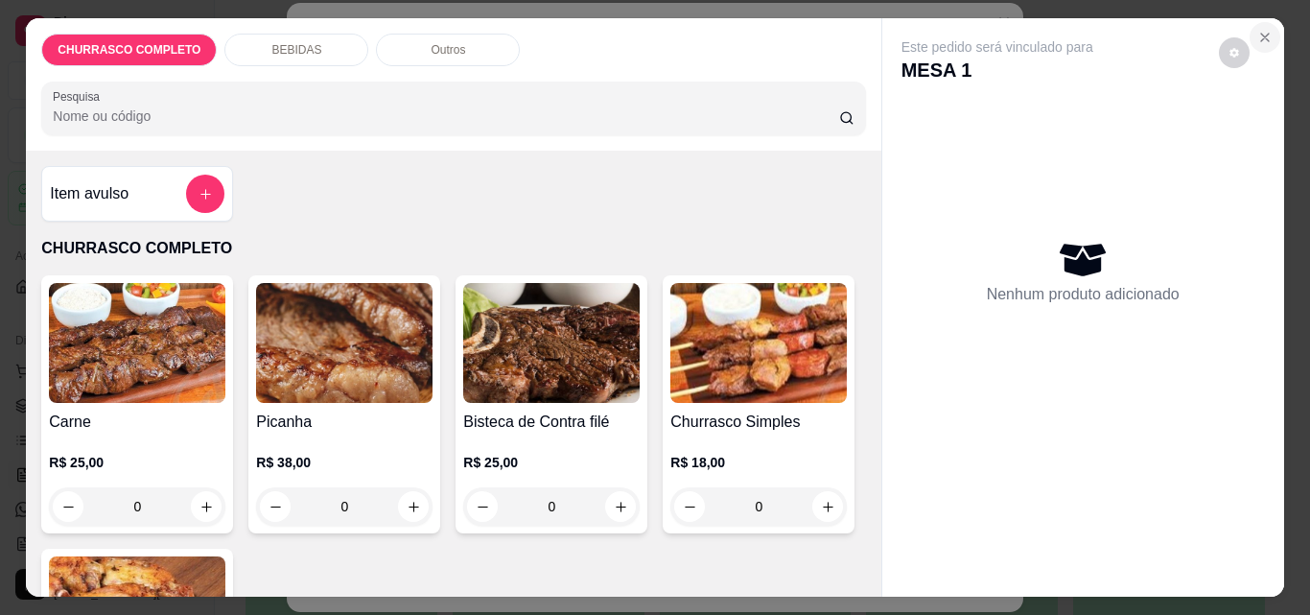
click at [1263, 30] on icon "Close" at bounding box center [1265, 37] width 15 height 15
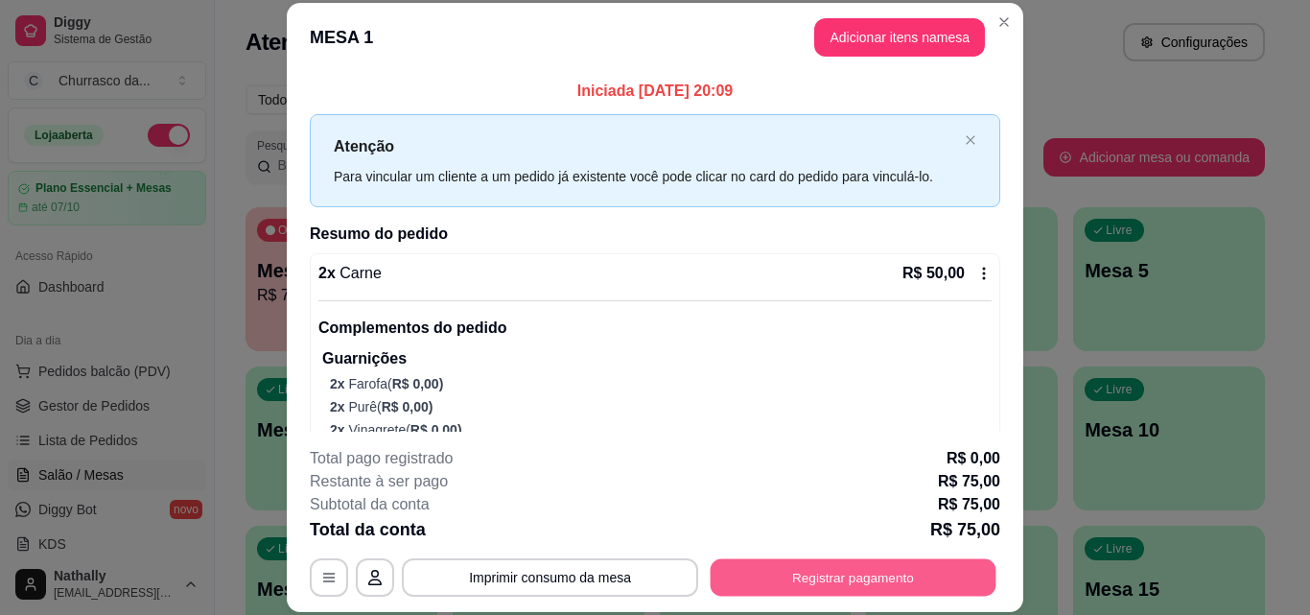
click at [910, 585] on button "Registrar pagamento" at bounding box center [854, 576] width 286 height 37
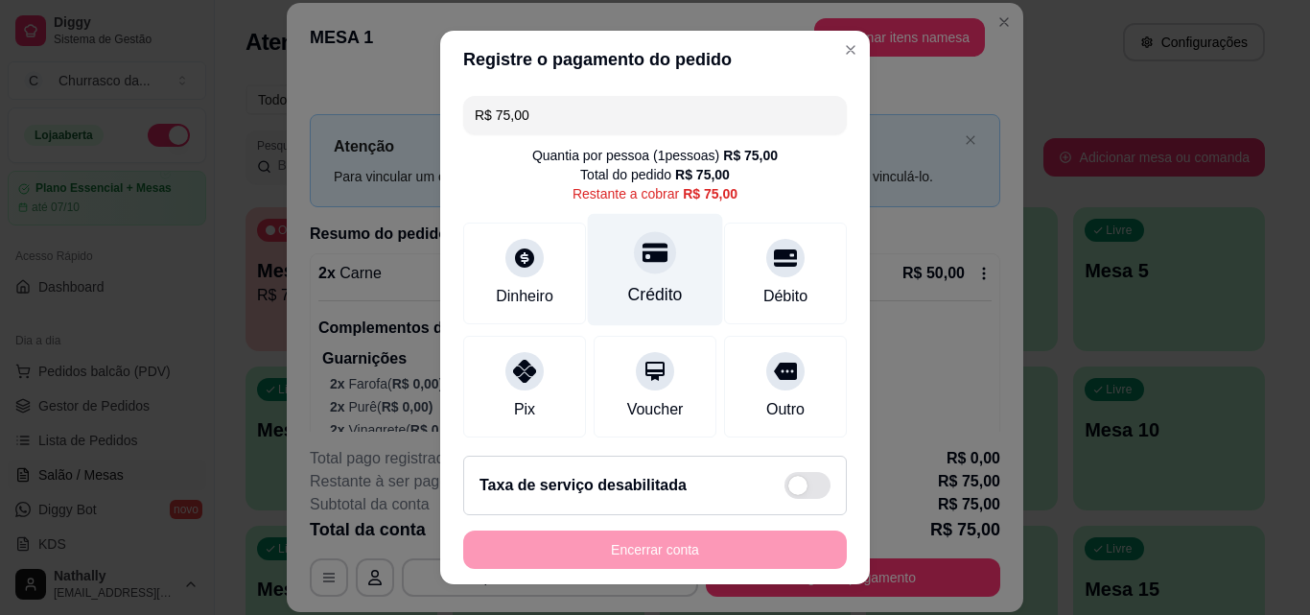
click at [664, 274] on div "Crédito" at bounding box center [655, 270] width 135 height 112
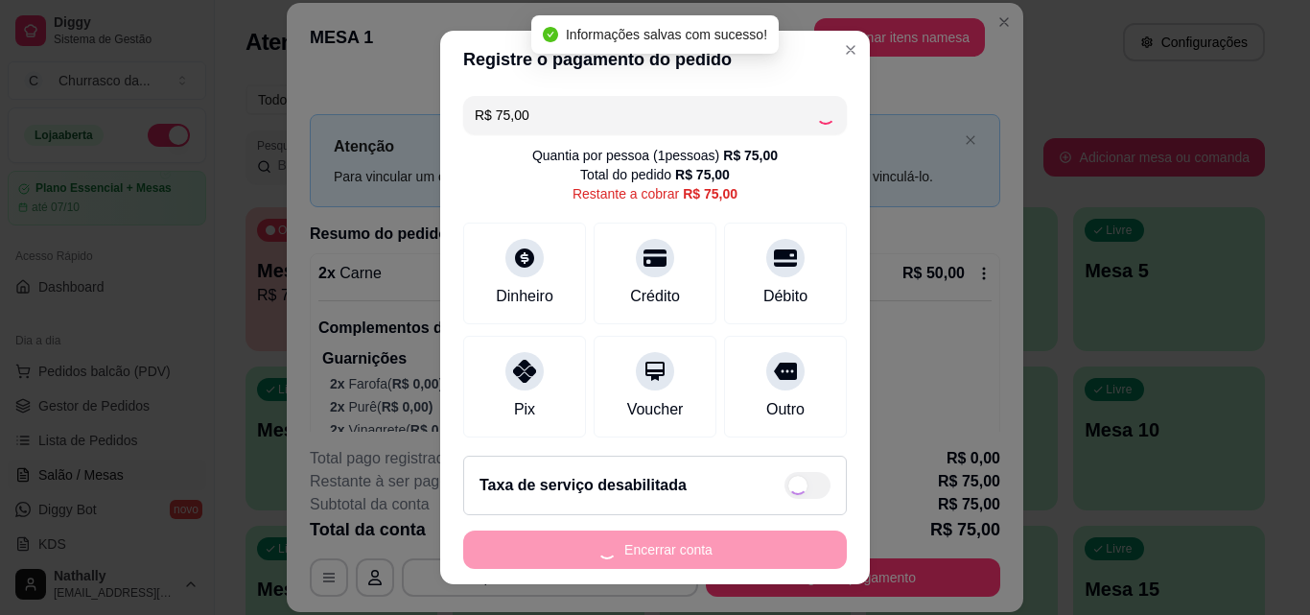
type input "R$ 0,00"
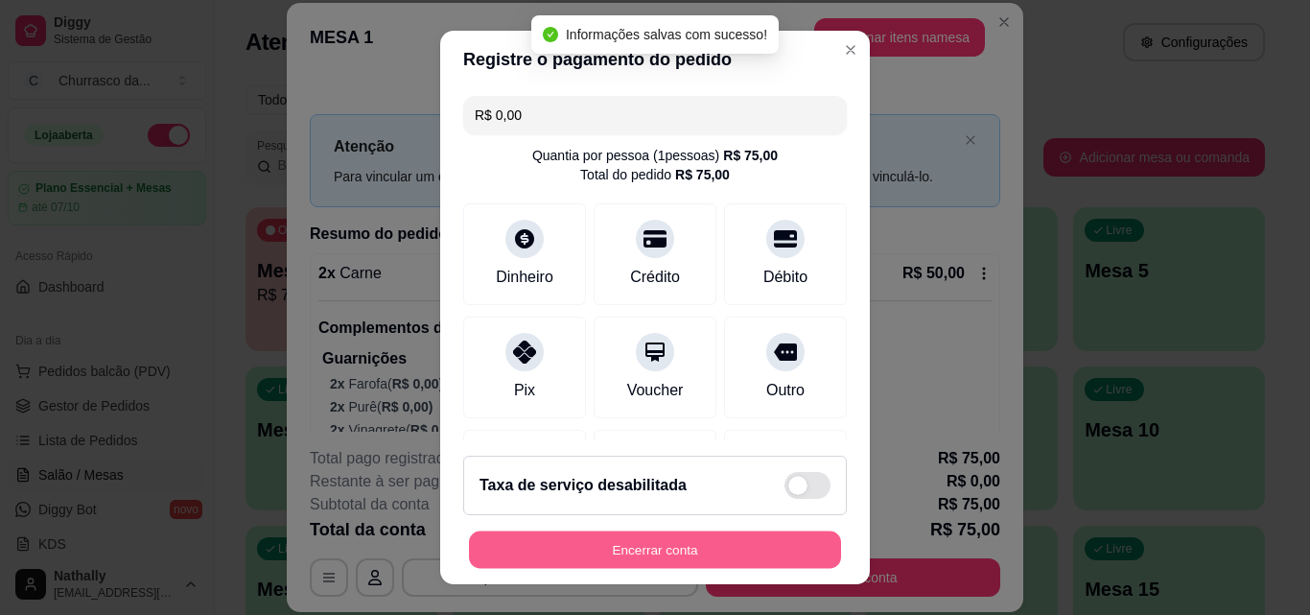
click at [688, 544] on button "Encerrar conta" at bounding box center [655, 549] width 372 height 37
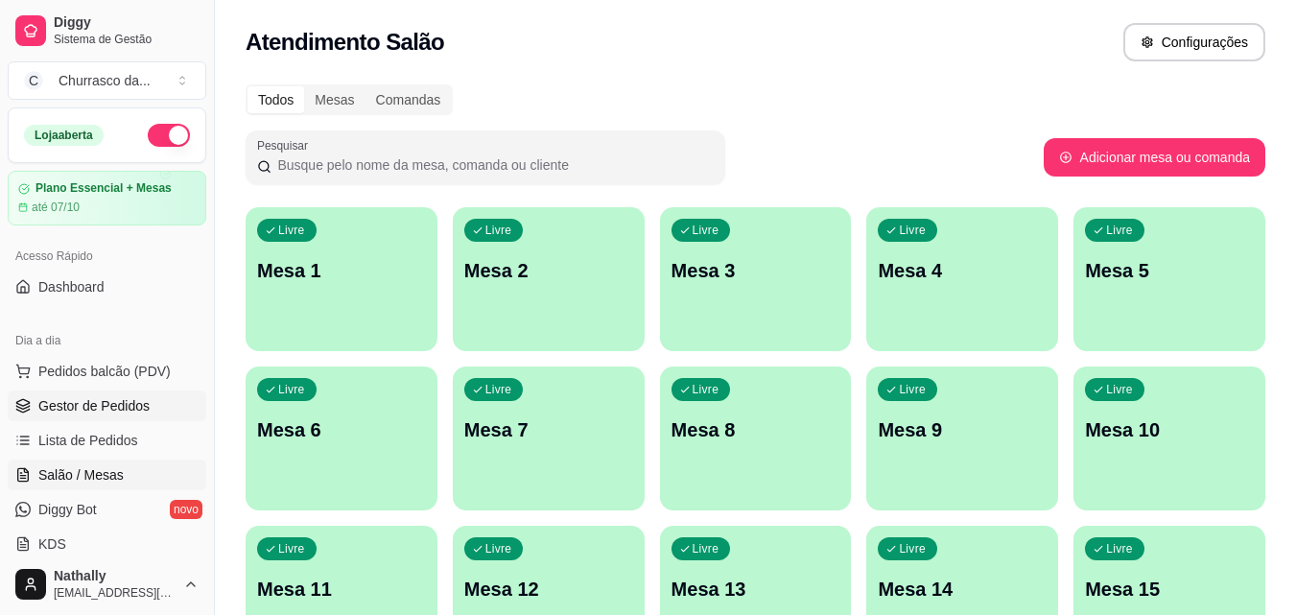
click at [115, 408] on span "Gestor de Pedidos" at bounding box center [93, 405] width 111 height 19
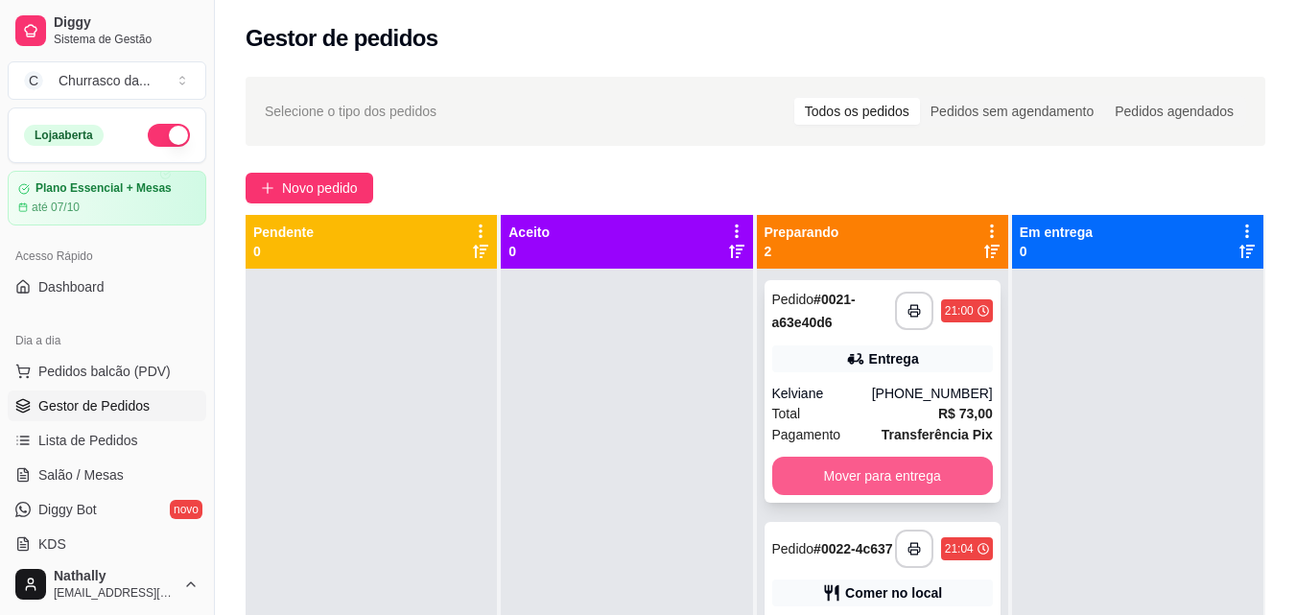
click at [855, 485] on button "Mover para entrega" at bounding box center [882, 476] width 221 height 38
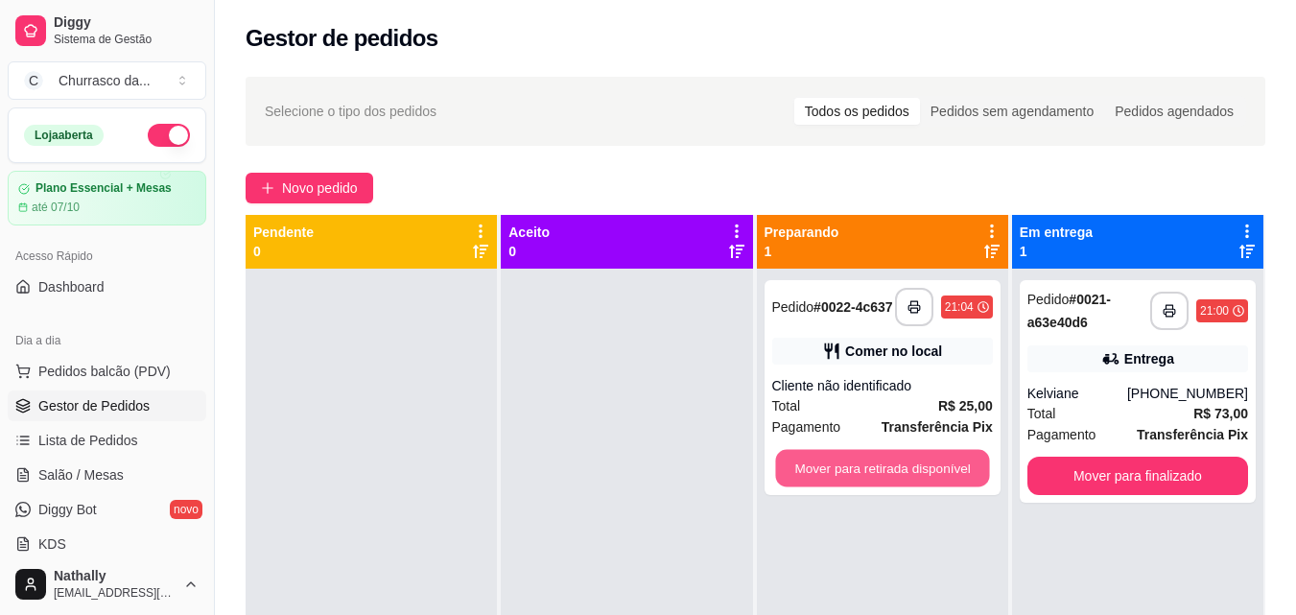
click at [855, 485] on button "Mover para retirada disponível" at bounding box center [882, 468] width 214 height 37
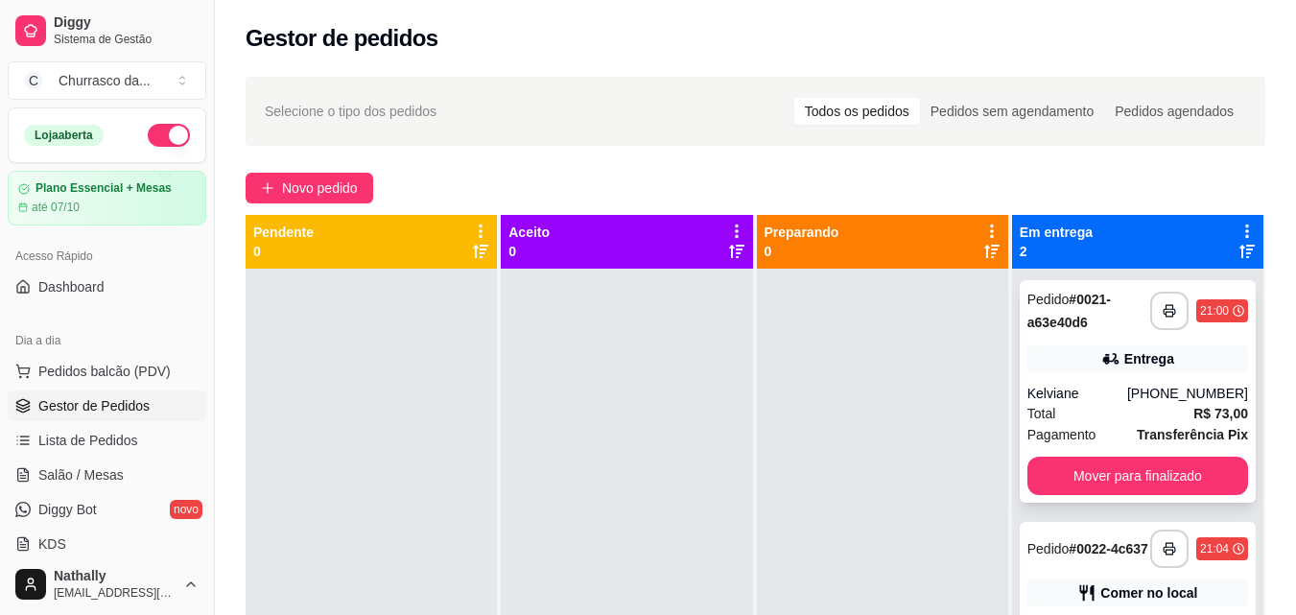
click at [1106, 388] on div "Kelviane" at bounding box center [1077, 393] width 100 height 19
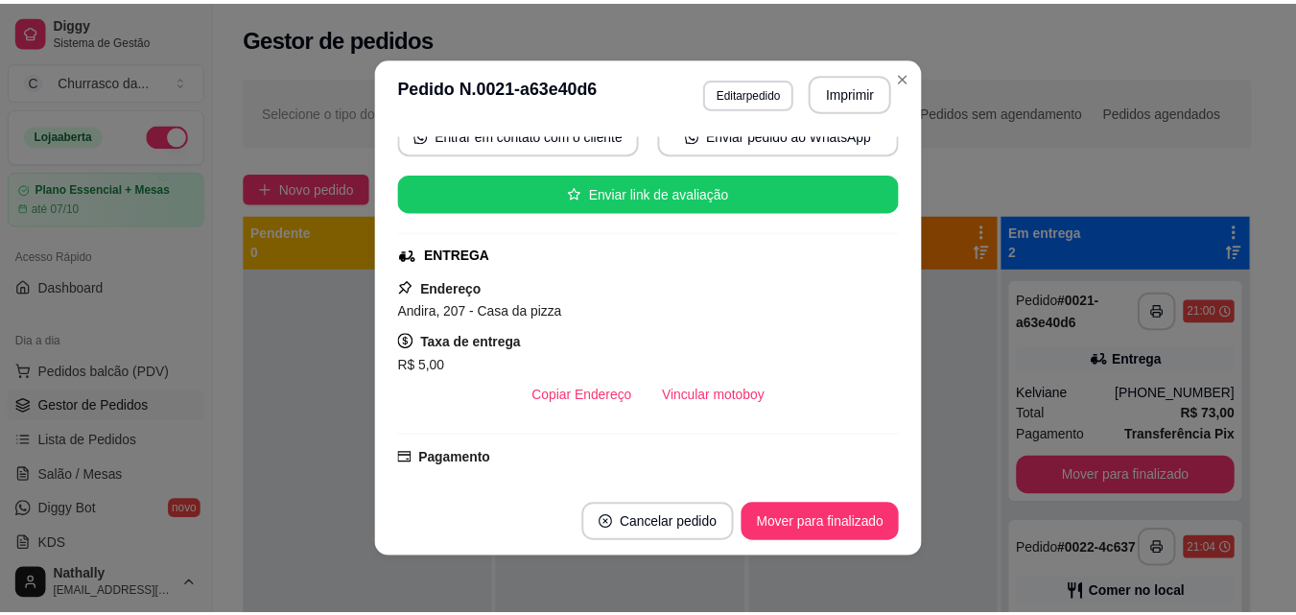
scroll to position [230, 0]
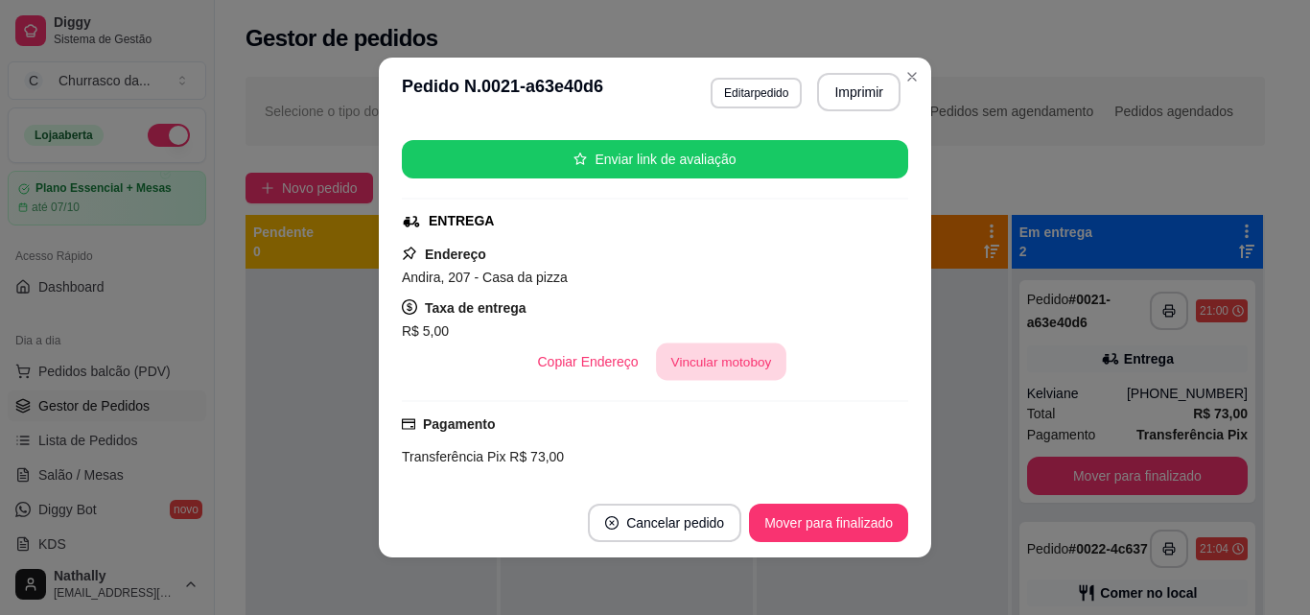
click at [751, 360] on button "Vincular motoboy" at bounding box center [721, 361] width 130 height 37
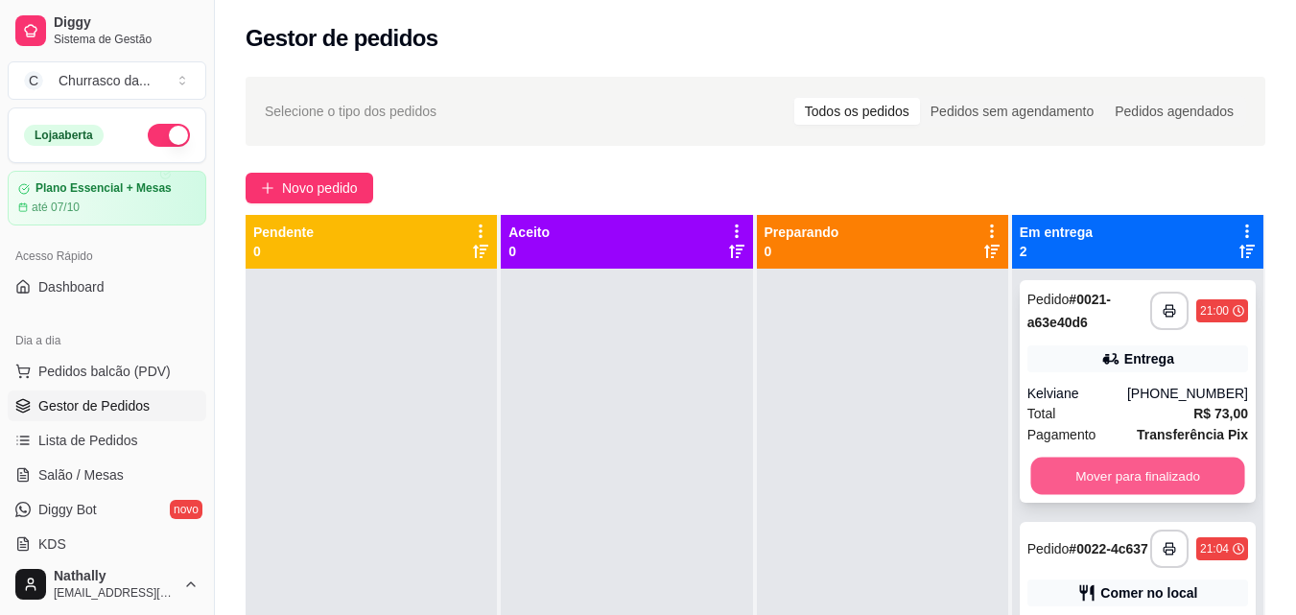
click at [1200, 482] on button "Mover para finalizado" at bounding box center [1137, 476] width 214 height 37
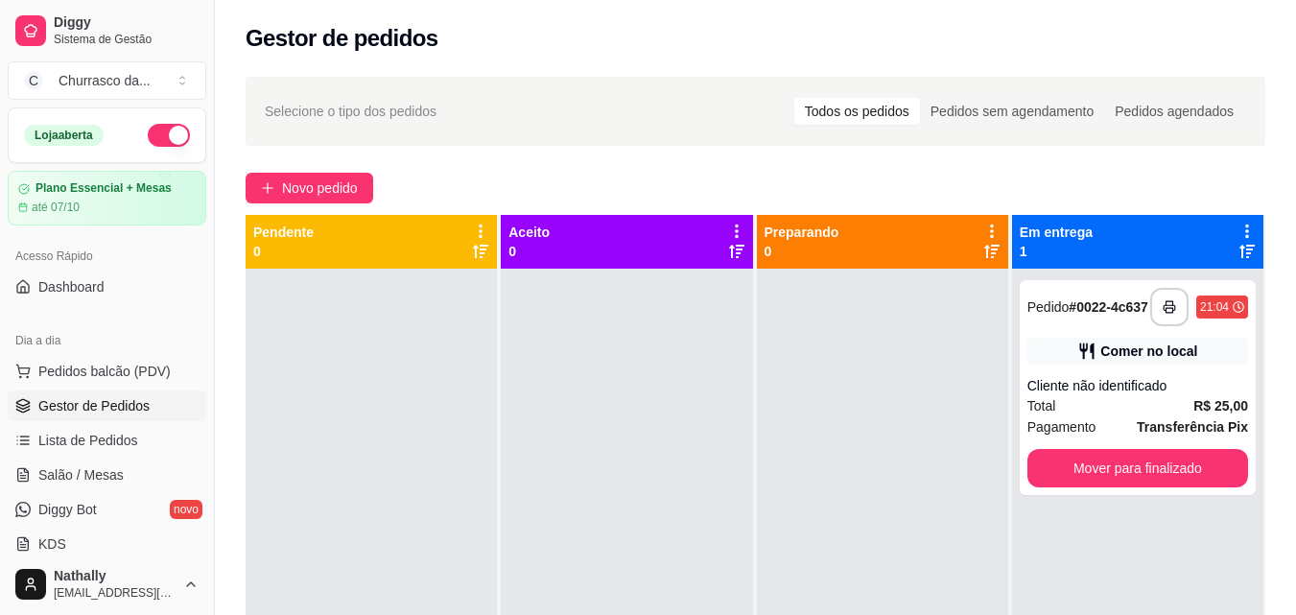
click at [157, 132] on button "button" at bounding box center [169, 135] width 42 height 23
